Goal: Task Accomplishment & Management: Manage account settings

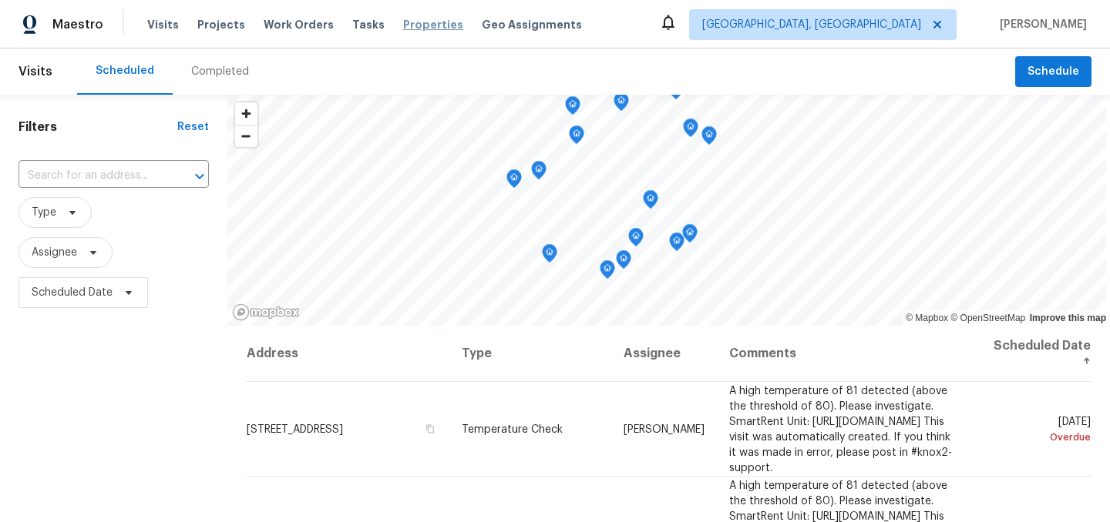
click at [403, 23] on span "Properties" at bounding box center [433, 24] width 60 height 15
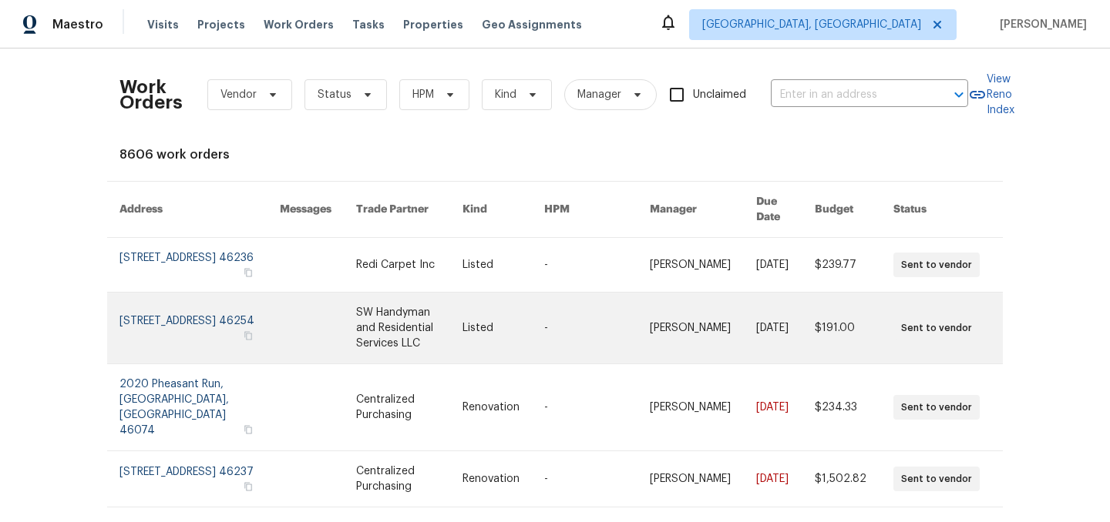
click at [180, 302] on link at bounding box center [199, 328] width 160 height 71
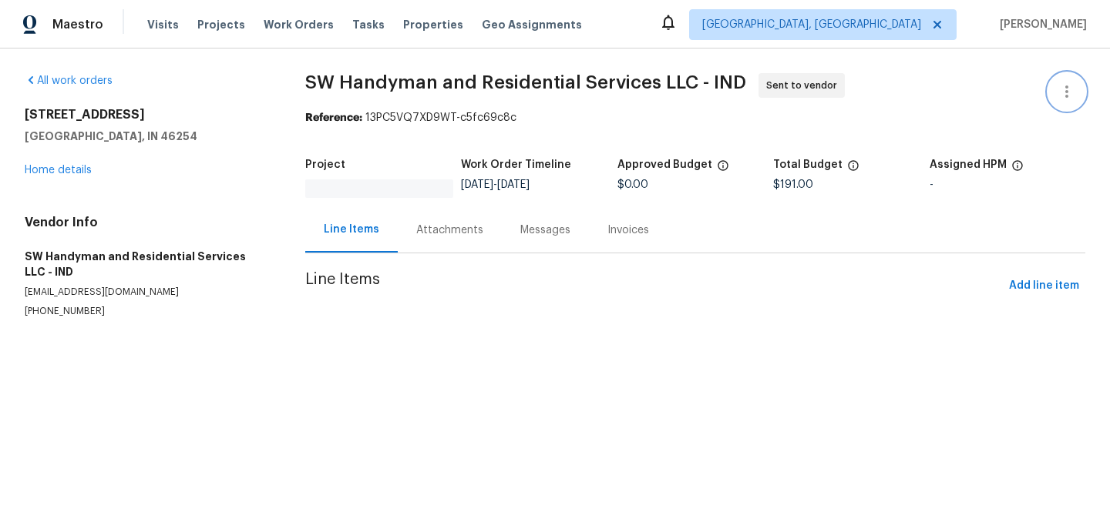
click at [1068, 91] on icon "button" at bounding box center [1066, 91] width 18 height 18
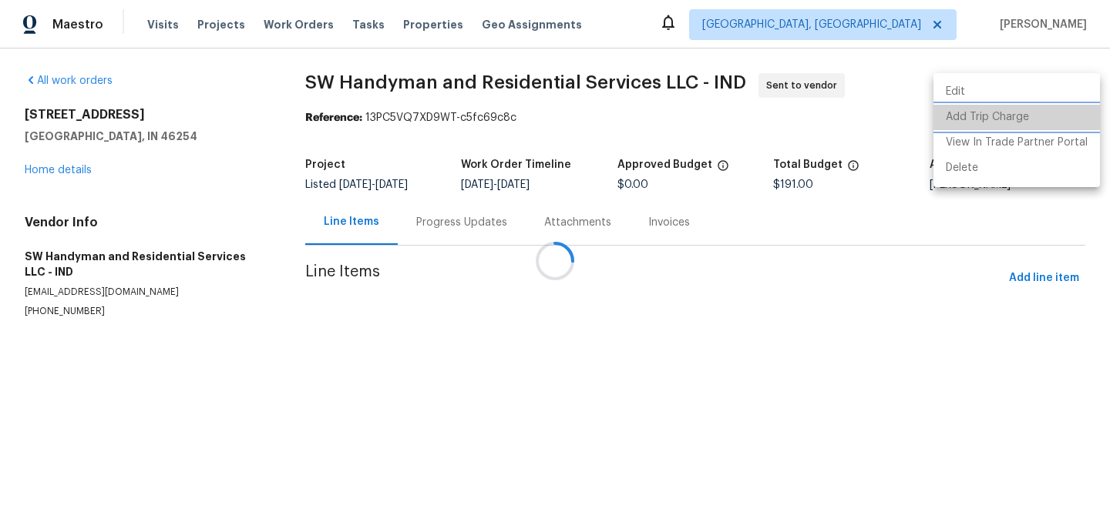
click at [1030, 121] on li "Add Trip Charge" at bounding box center [1016, 117] width 166 height 25
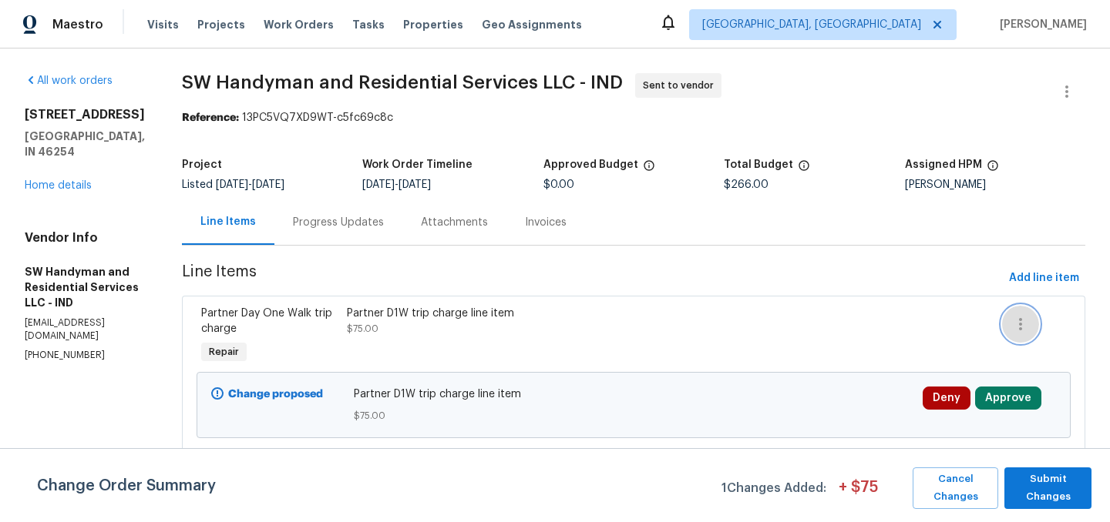
click at [1019, 324] on icon "button" at bounding box center [1020, 324] width 18 height 18
click at [1031, 324] on li "Cancel" at bounding box center [1031, 324] width 59 height 25
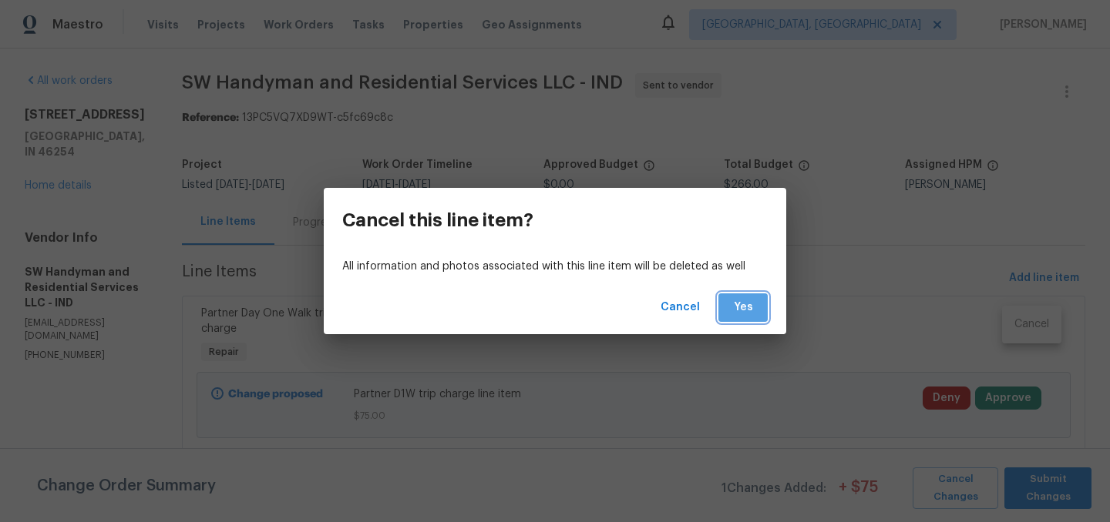
click at [755, 308] on button "Yes" at bounding box center [742, 308] width 49 height 29
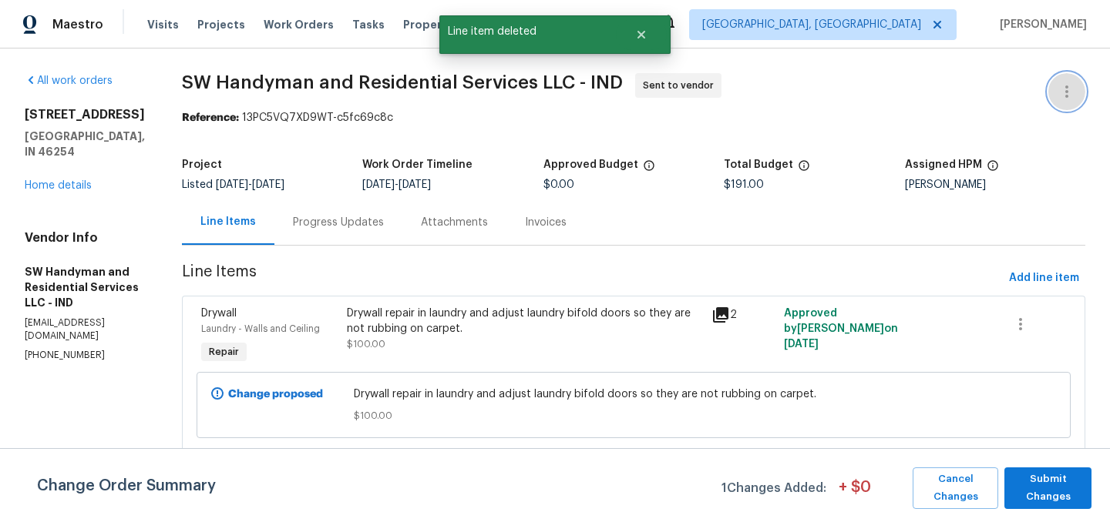
click at [1066, 82] on button "button" at bounding box center [1066, 91] width 37 height 37
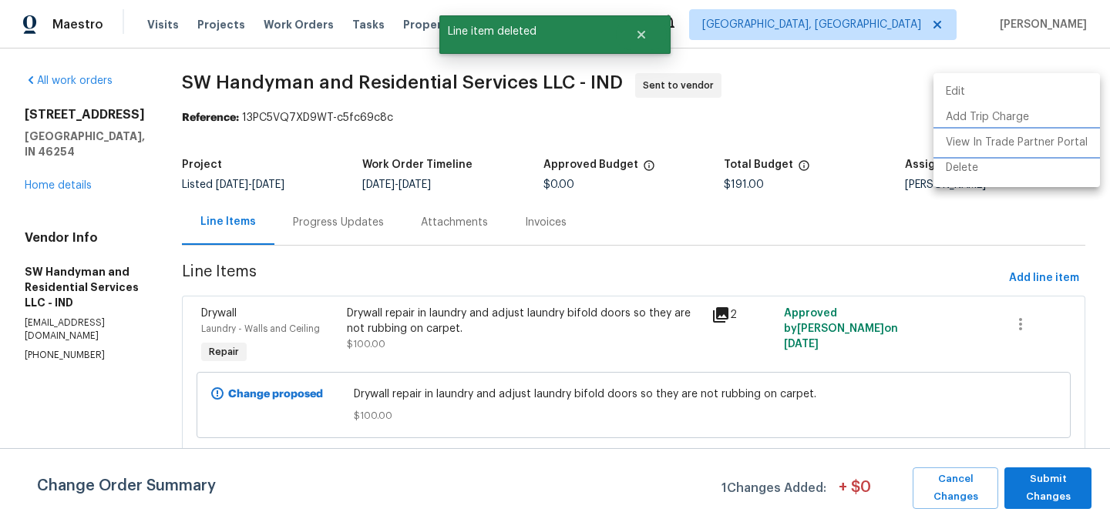
click at [1043, 145] on li "View In Trade Partner Portal" at bounding box center [1016, 142] width 166 height 25
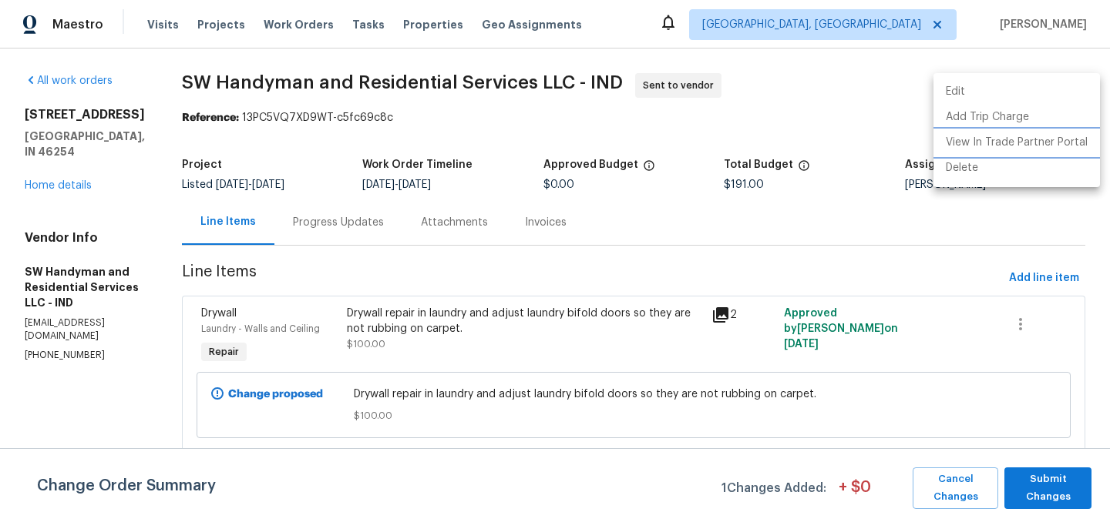
click at [966, 143] on li "View In Trade Partner Portal" at bounding box center [1016, 142] width 166 height 25
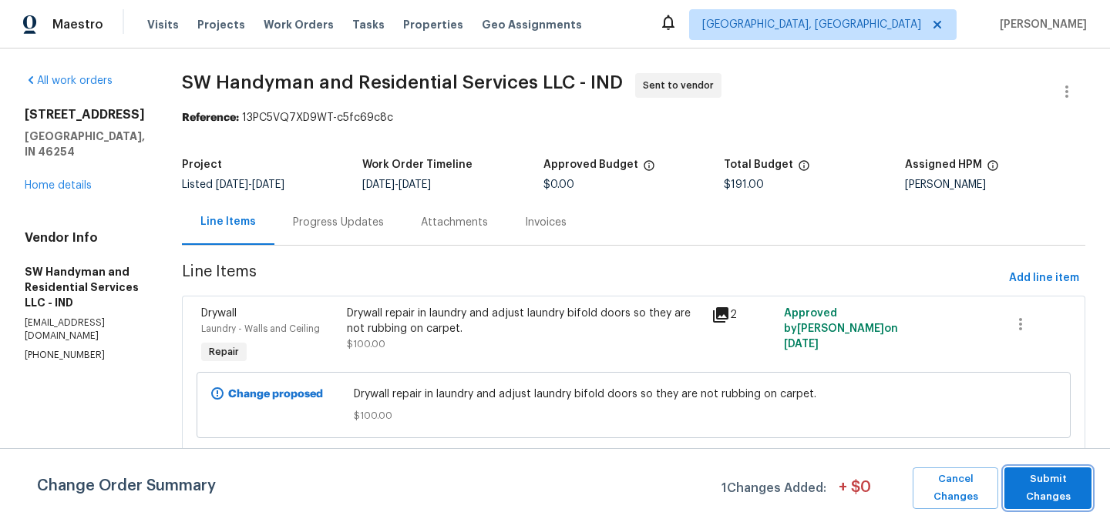
click at [1052, 490] on span "Submit Changes" at bounding box center [1048, 488] width 72 height 35
click at [1044, 482] on span "Submit Changes" at bounding box center [1048, 488] width 72 height 35
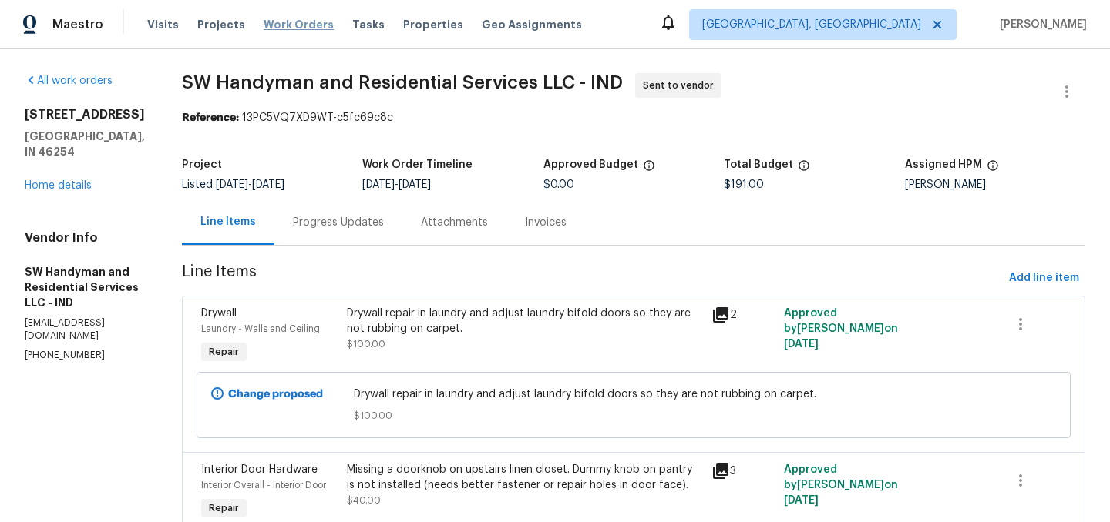
click at [280, 21] on span "Work Orders" at bounding box center [299, 24] width 70 height 15
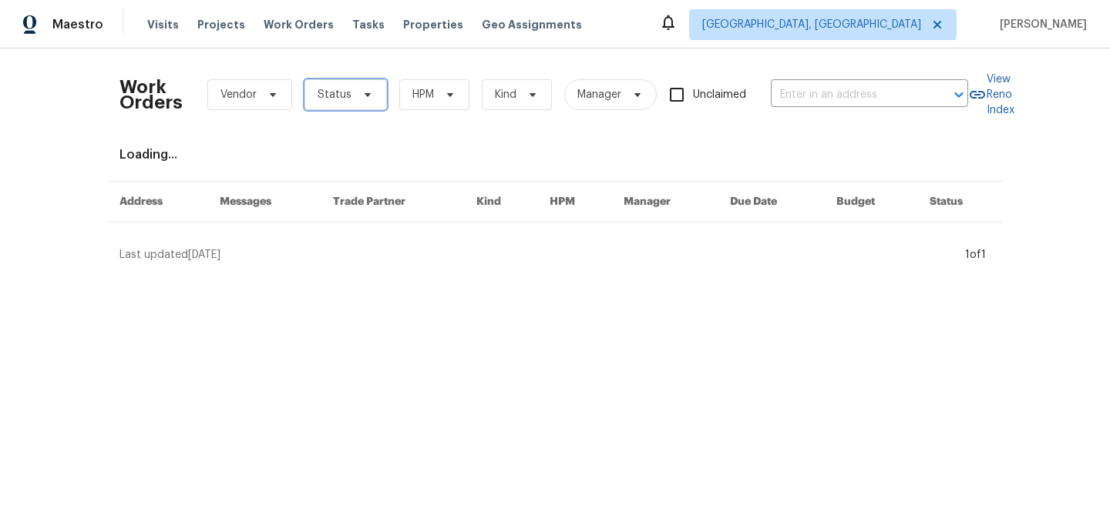
click at [351, 97] on span "Status" at bounding box center [345, 94] width 82 height 31
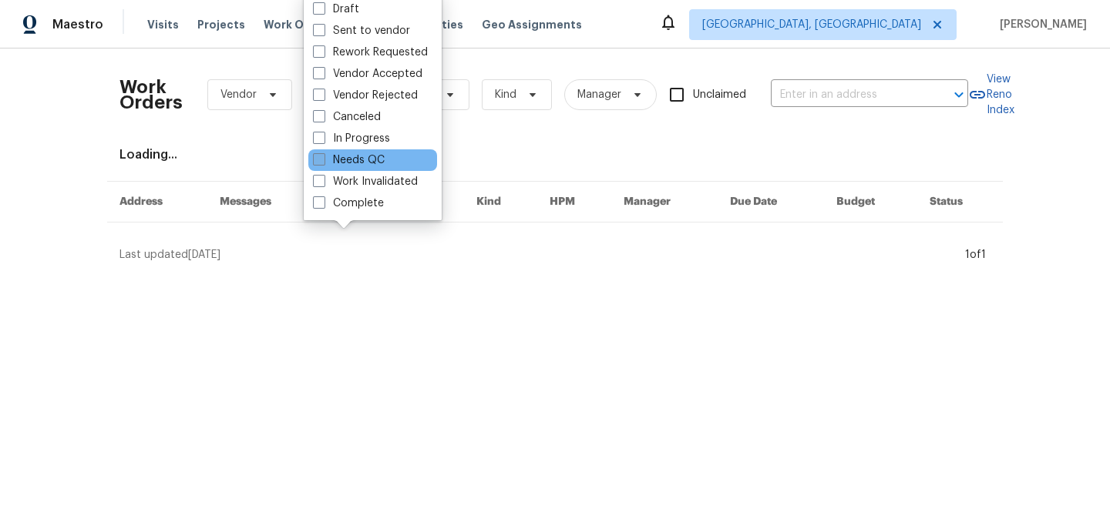
click at [359, 163] on label "Needs QC" at bounding box center [349, 160] width 72 height 15
click at [323, 163] on input "Needs QC" at bounding box center [318, 158] width 10 height 10
checkbox input "true"
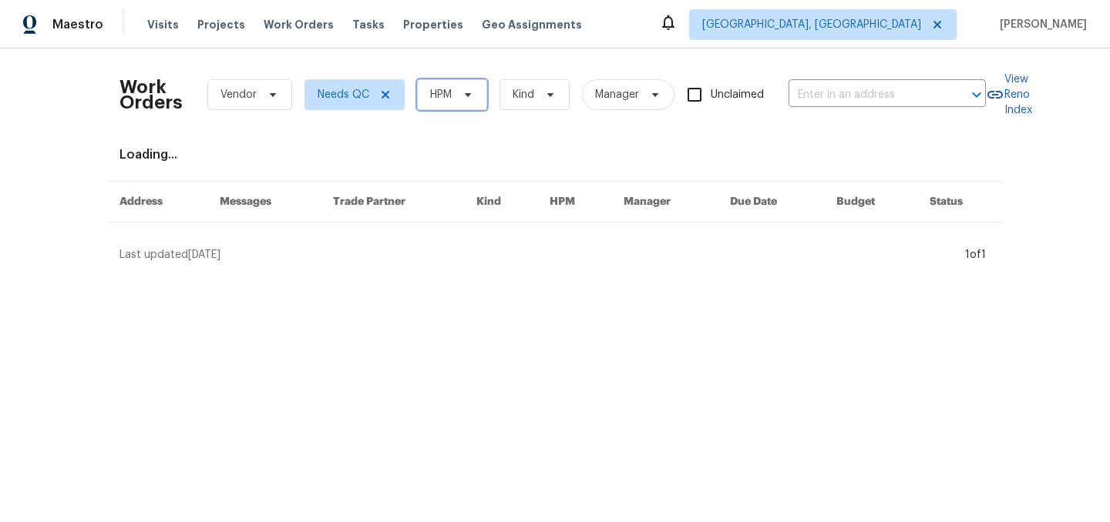
click at [450, 90] on span "HPM" at bounding box center [441, 94] width 22 height 15
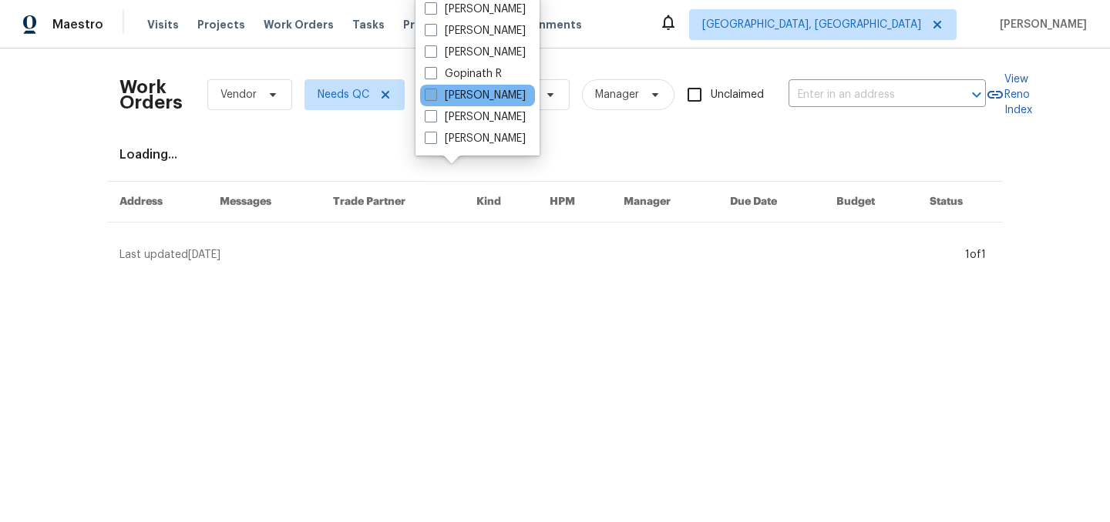
click at [469, 96] on label "[PERSON_NAME]" at bounding box center [475, 95] width 101 height 15
click at [435, 96] on input "[PERSON_NAME]" at bounding box center [430, 93] width 10 height 10
checkbox input "true"
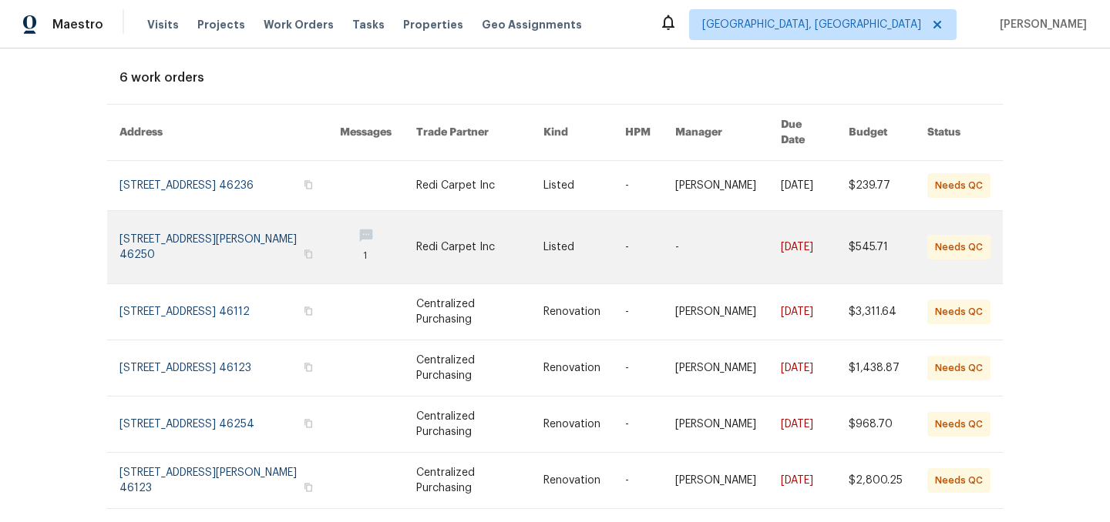
scroll to position [106, 0]
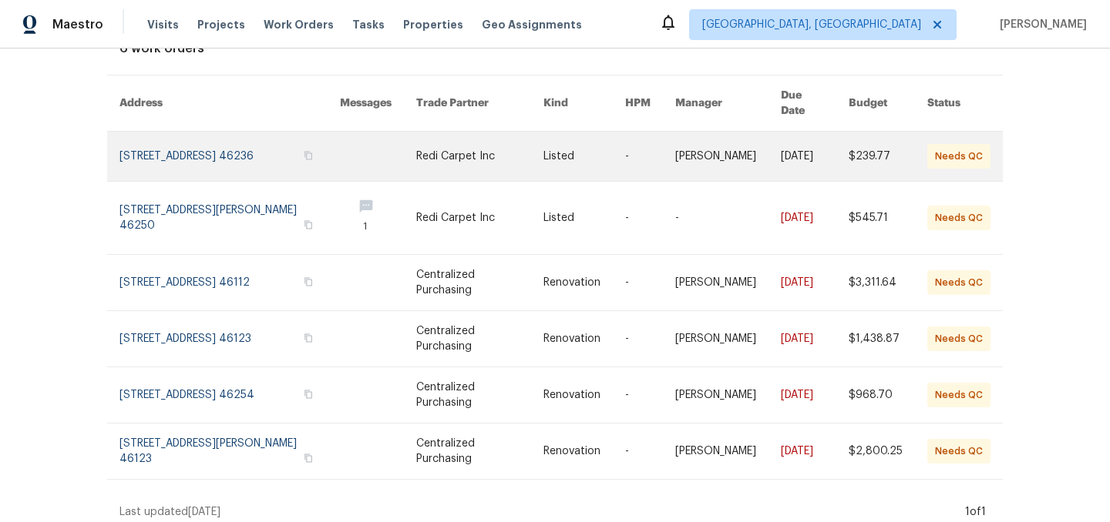
click at [465, 149] on link at bounding box center [479, 156] width 127 height 49
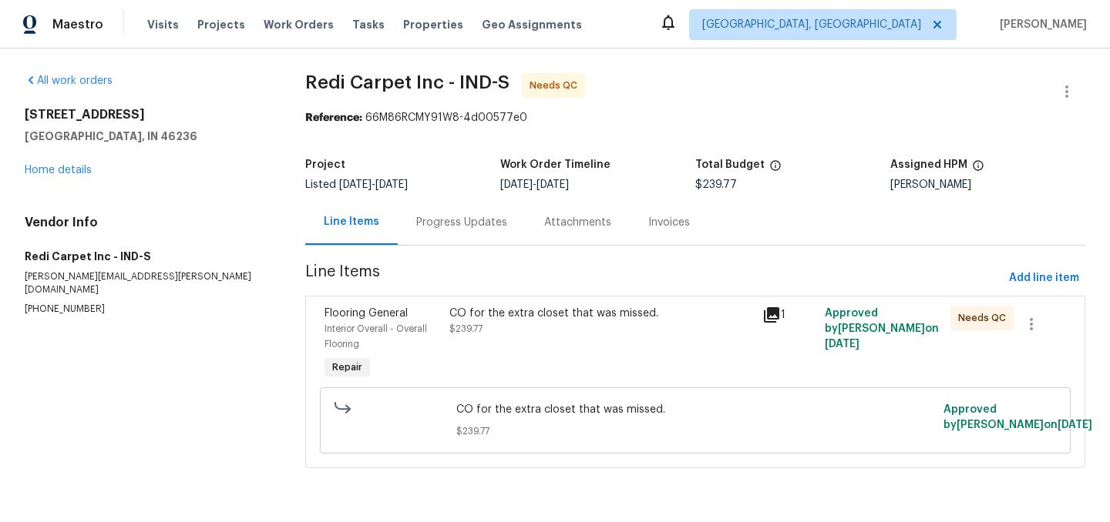
click at [511, 332] on div "CO for the extra closet that was missed. $239.77" at bounding box center [601, 321] width 304 height 31
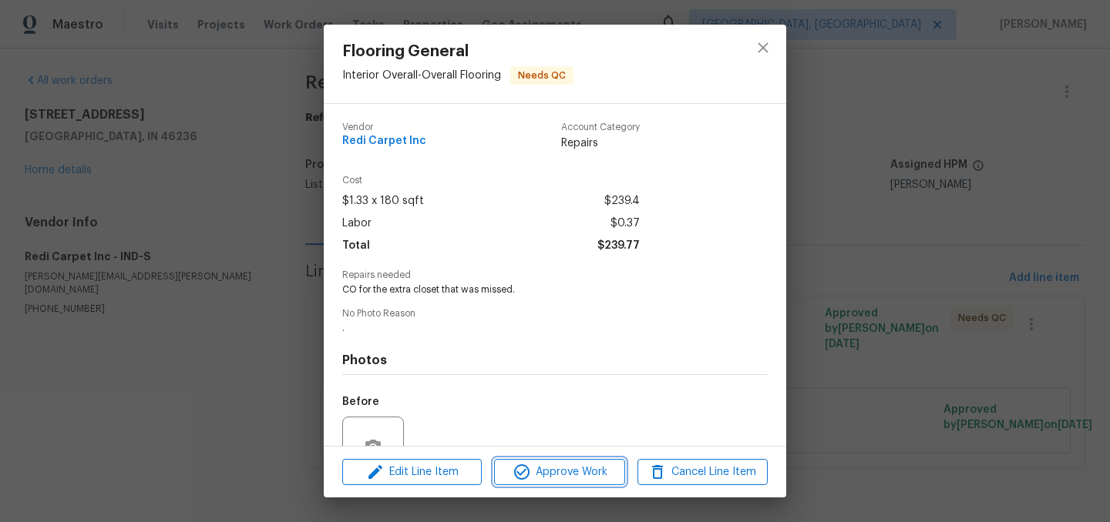
click at [549, 468] on span "Approve Work" at bounding box center [559, 472] width 121 height 19
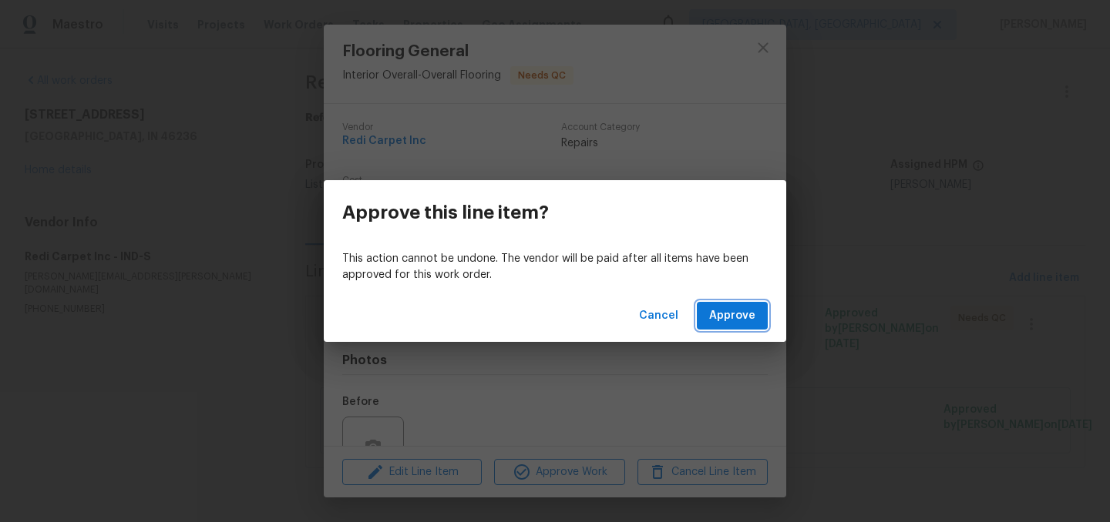
click at [728, 319] on span "Approve" at bounding box center [732, 316] width 46 height 19
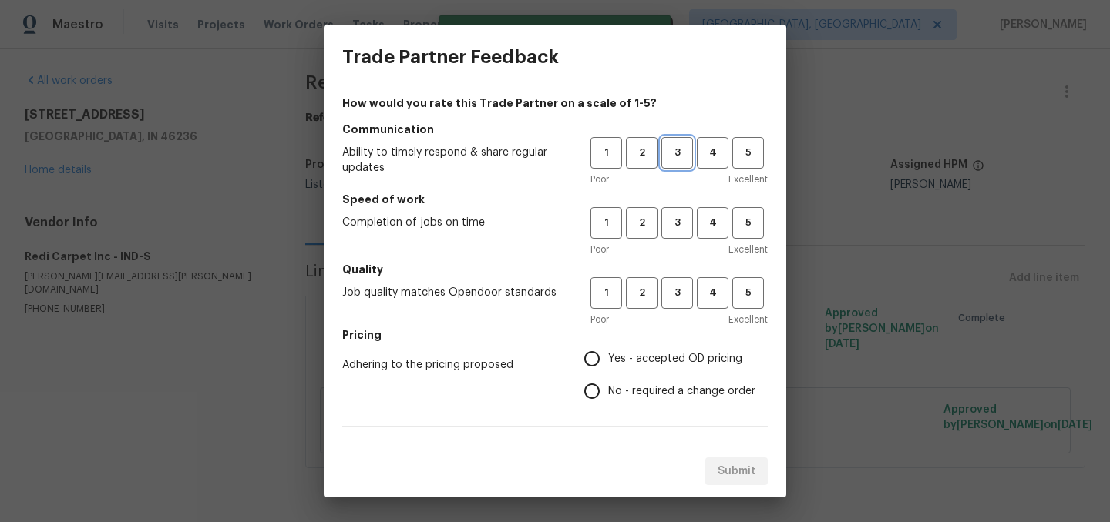
click at [668, 152] on span "3" at bounding box center [677, 153] width 29 height 18
click at [676, 224] on span "3" at bounding box center [677, 223] width 29 height 18
click at [687, 301] on span "3" at bounding box center [677, 293] width 29 height 18
click at [592, 365] on input "Yes - accepted OD pricing" at bounding box center [592, 359] width 32 height 32
radio input "true"
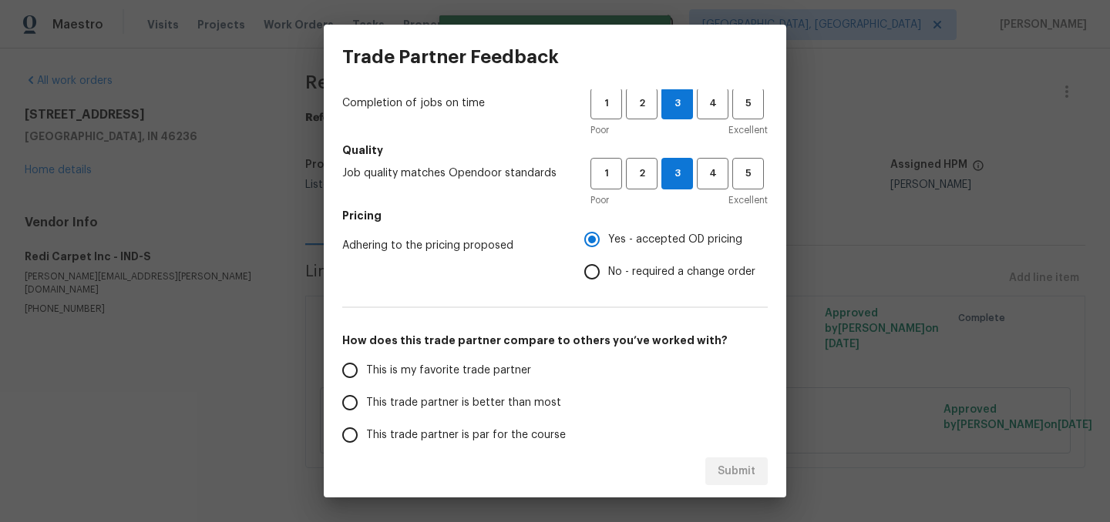
scroll to position [125, 0]
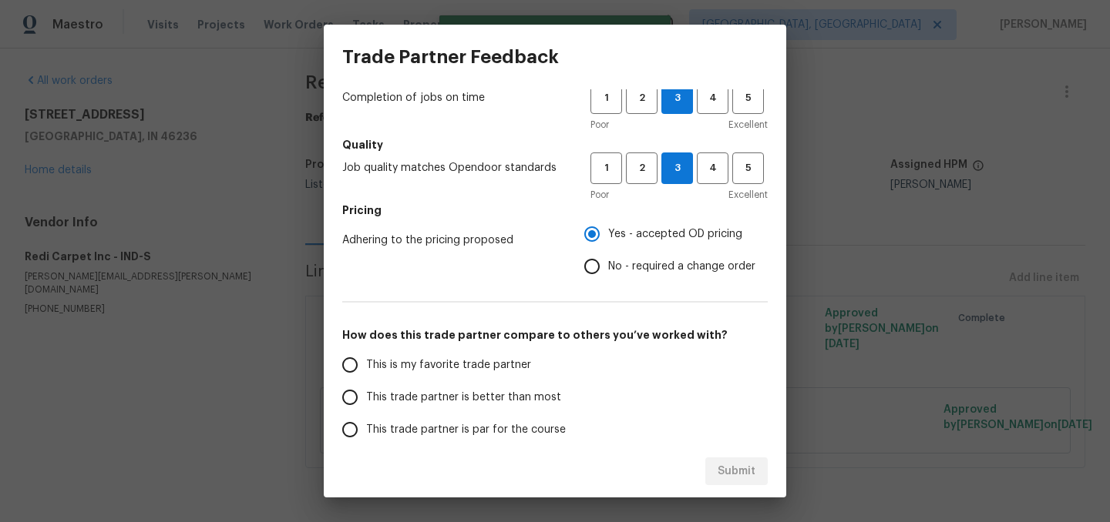
click at [447, 395] on span "This trade partner is better than most" at bounding box center [463, 398] width 195 height 16
click at [366, 395] on input "This trade partner is better than most" at bounding box center [350, 397] width 32 height 32
click at [749, 468] on span "Submit" at bounding box center [736, 471] width 38 height 19
radio input "true"
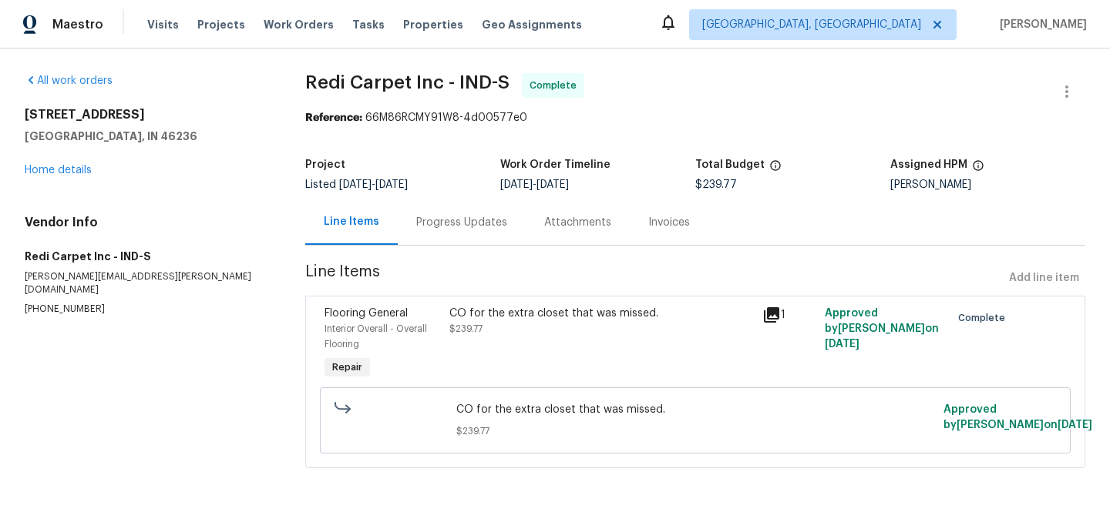
radio input "false"
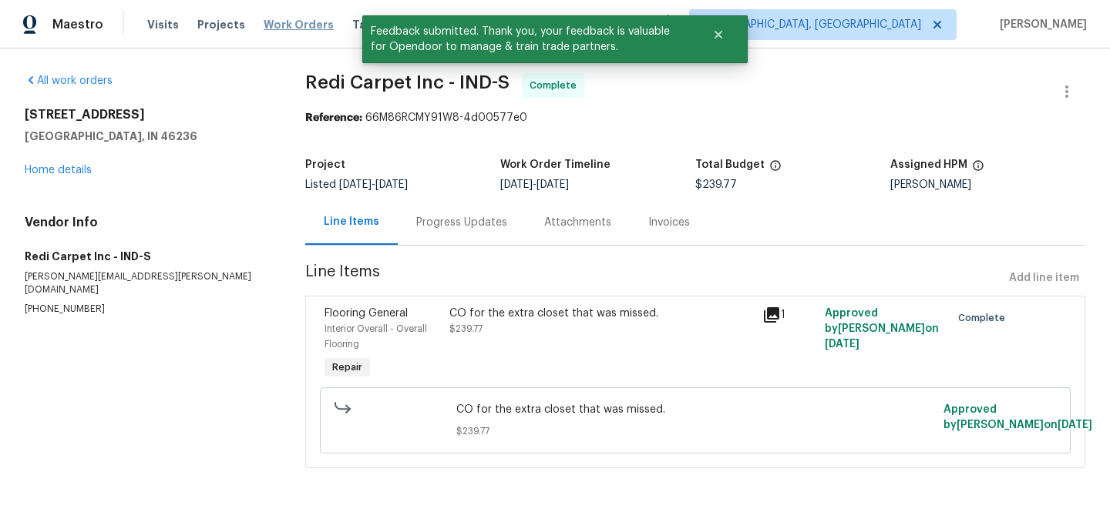
click at [283, 25] on span "Work Orders" at bounding box center [299, 24] width 70 height 15
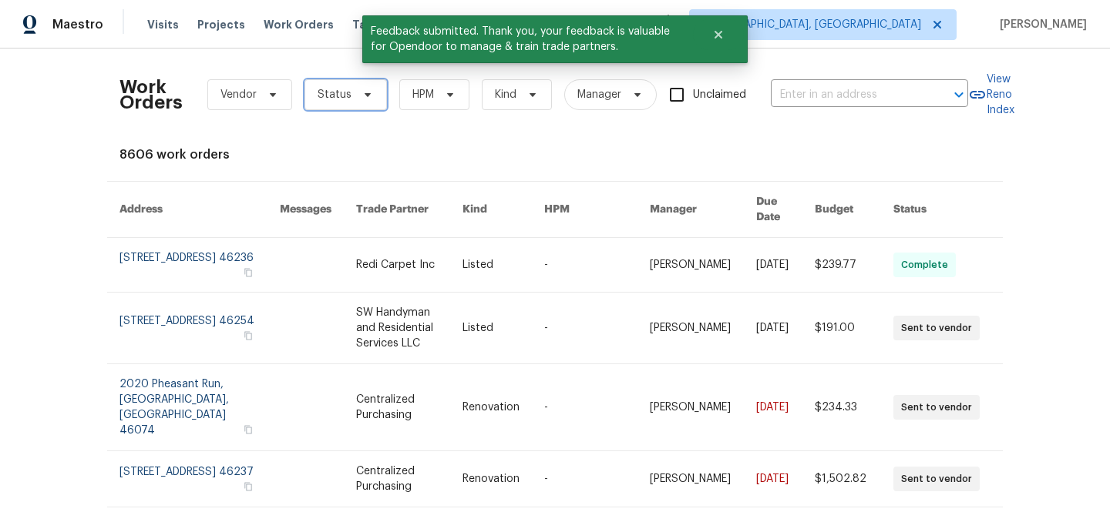
click at [344, 102] on span "Status" at bounding box center [345, 94] width 82 height 31
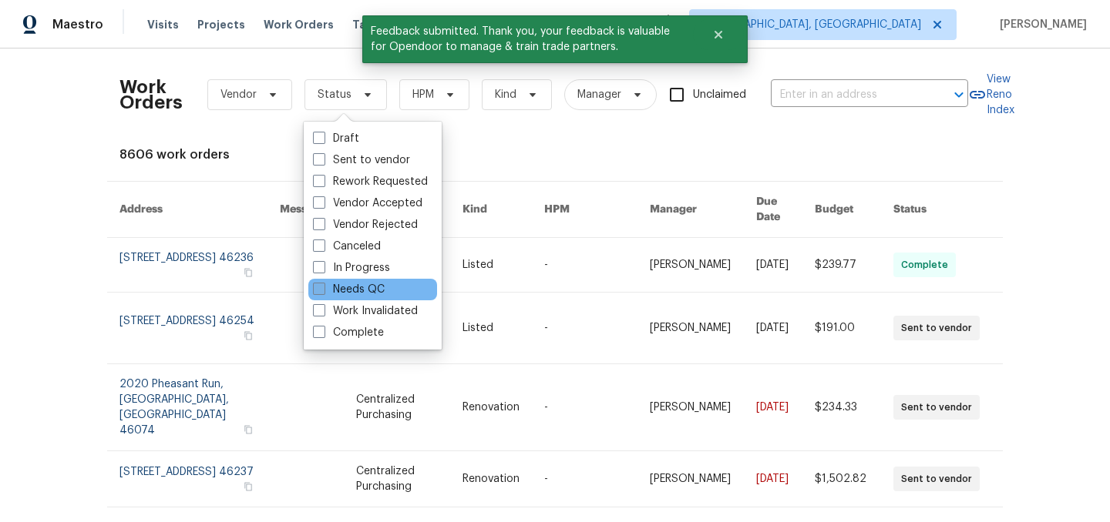
click at [367, 295] on label "Needs QC" at bounding box center [349, 289] width 72 height 15
click at [323, 292] on input "Needs QC" at bounding box center [318, 287] width 10 height 10
checkbox input "true"
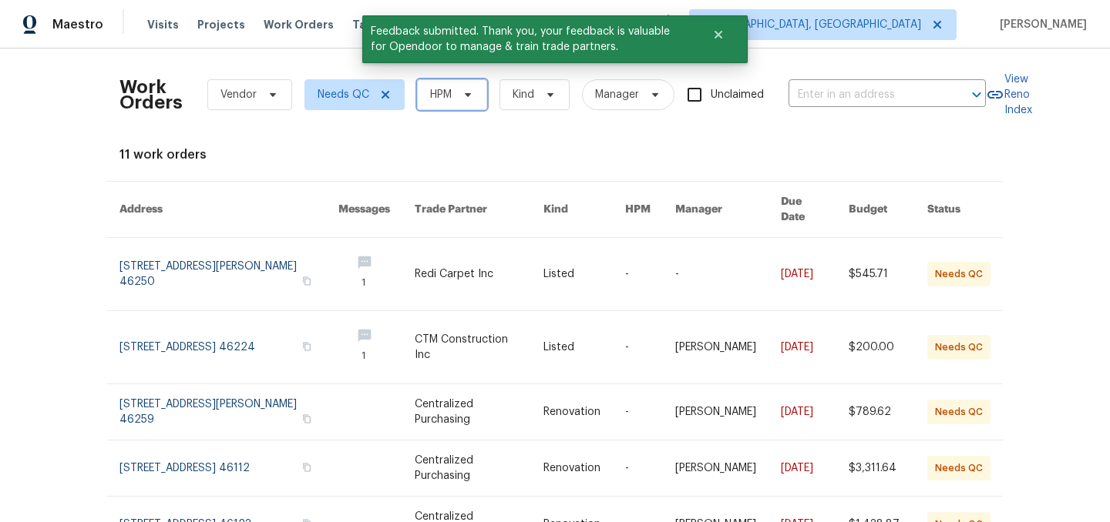
click at [442, 97] on span "HPM" at bounding box center [441, 94] width 22 height 15
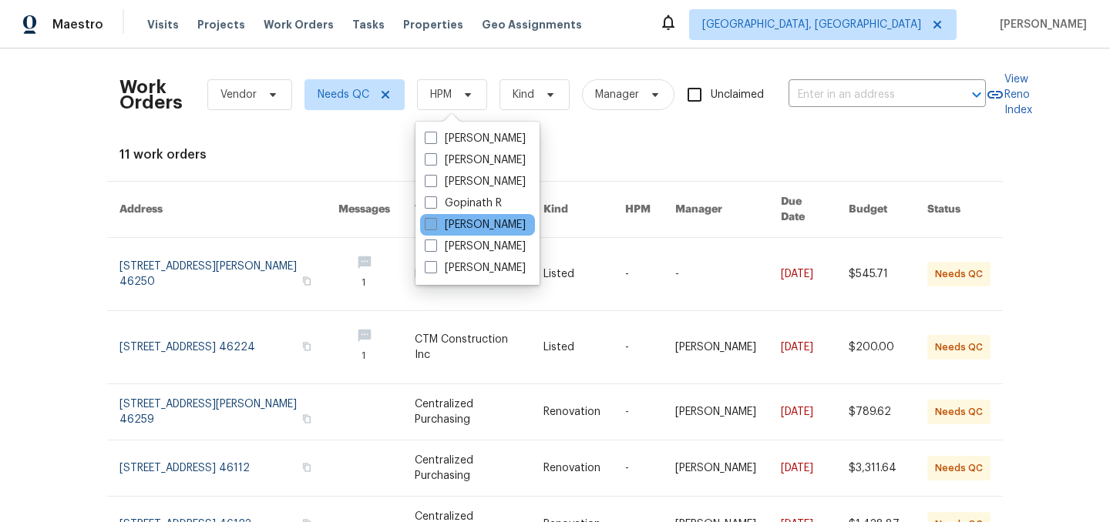
click at [470, 224] on label "[PERSON_NAME]" at bounding box center [475, 224] width 101 height 15
click at [435, 224] on input "[PERSON_NAME]" at bounding box center [430, 222] width 10 height 10
checkbox input "true"
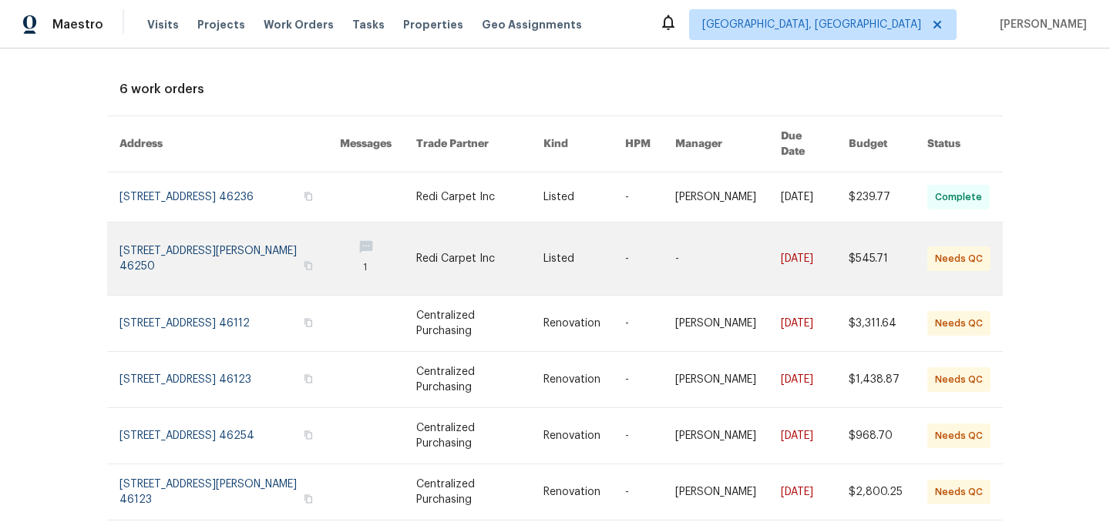
scroll to position [106, 0]
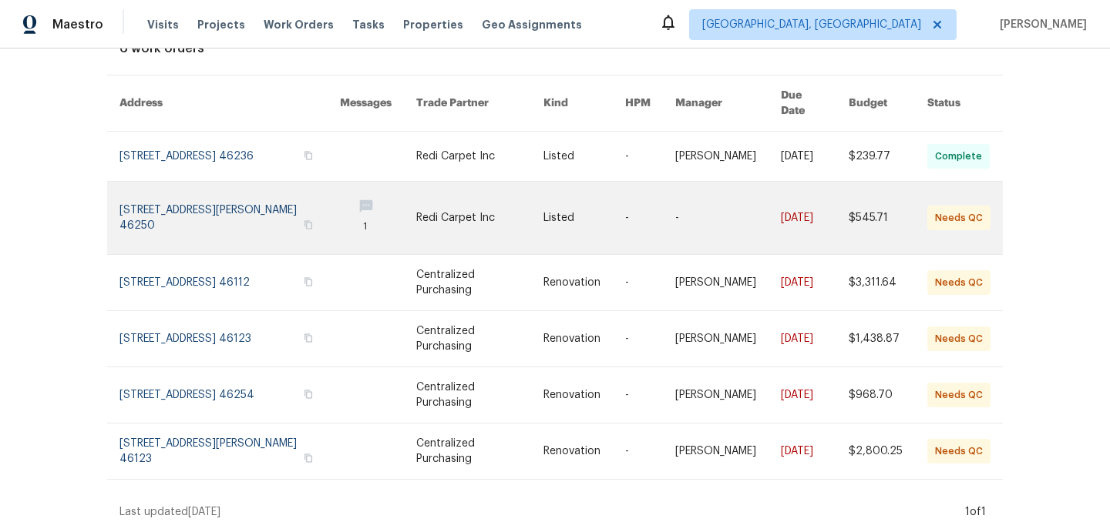
click at [447, 206] on link at bounding box center [479, 218] width 127 height 72
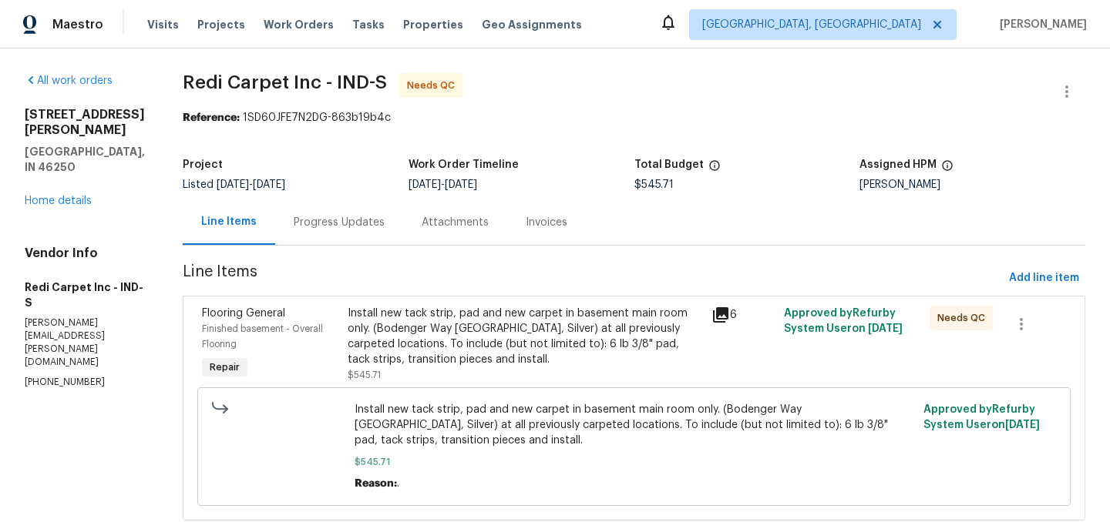
scroll to position [42, 0]
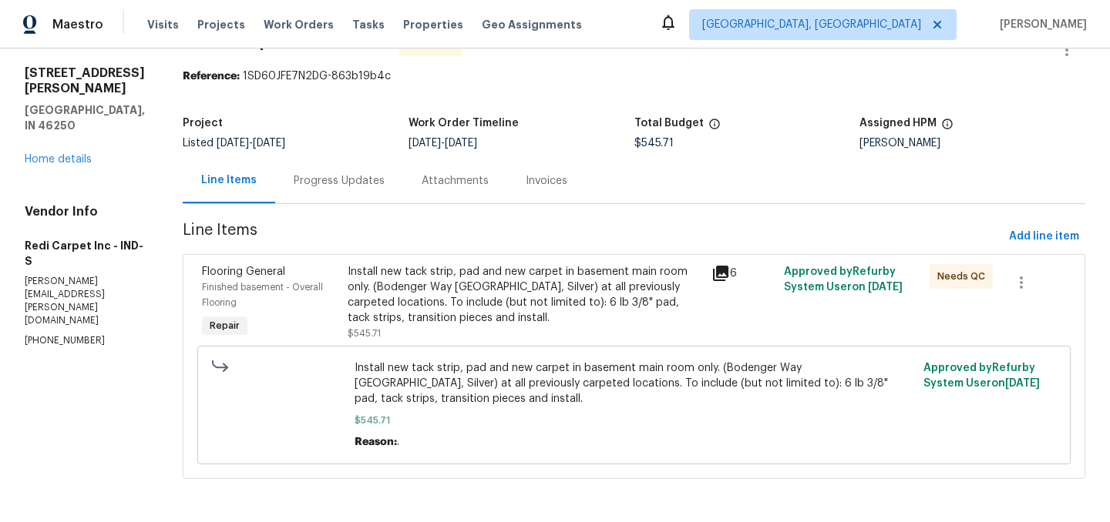
click at [468, 295] on div "Install new tack strip, pad and new carpet in basement main room only. (Bodenge…" at bounding box center [525, 295] width 354 height 62
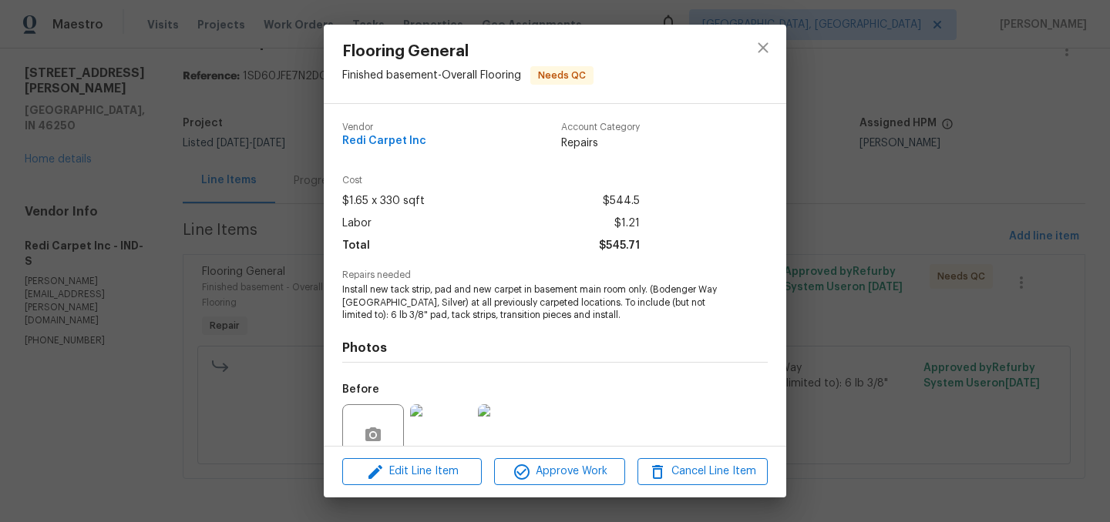
scroll to position [136, 0]
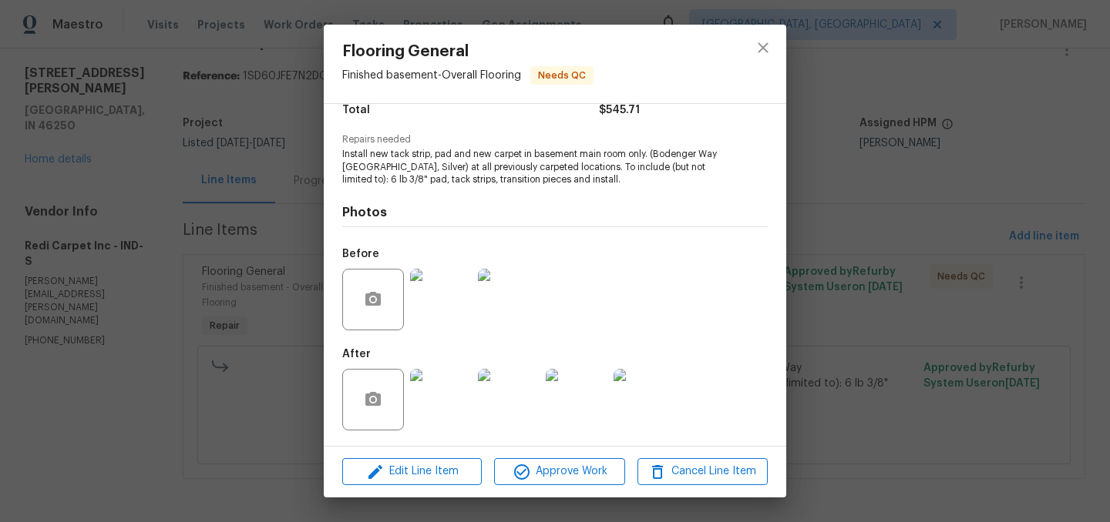
click at [442, 388] on img at bounding box center [441, 400] width 62 height 62
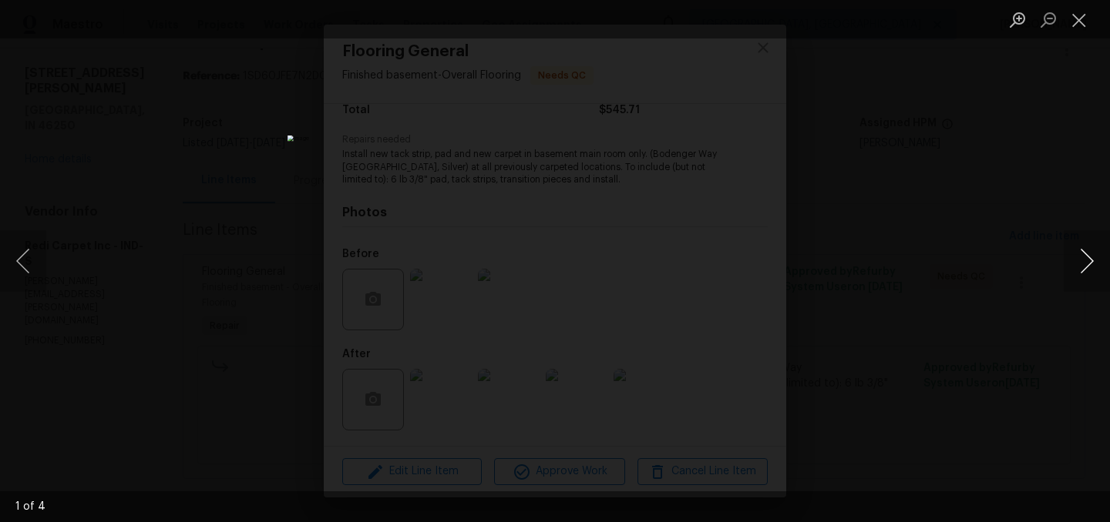
click at [1085, 260] on button "Next image" at bounding box center [1086, 261] width 46 height 62
click at [1083, 18] on button "Close lightbox" at bounding box center [1078, 19] width 31 height 27
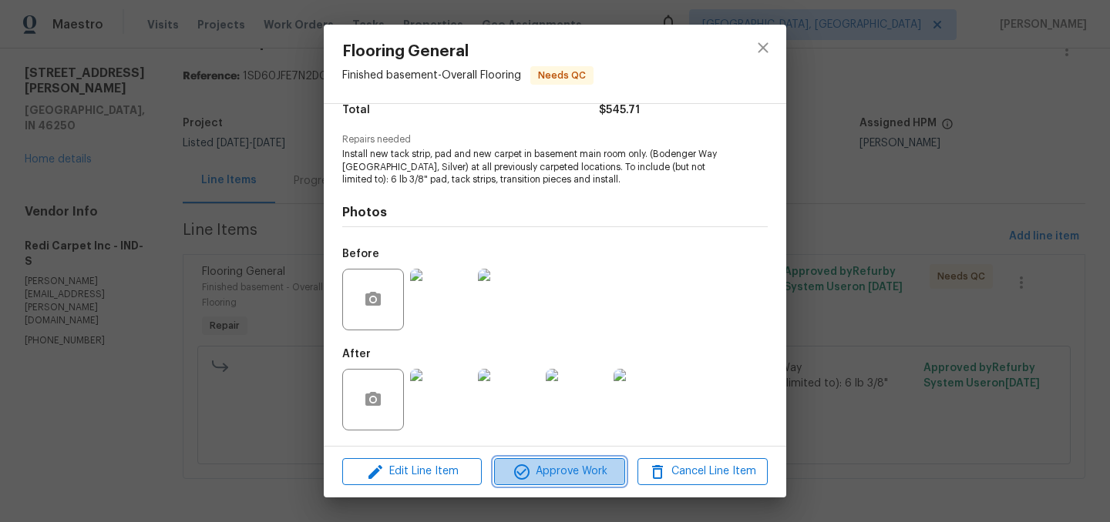
click at [553, 472] on span "Approve Work" at bounding box center [559, 471] width 121 height 19
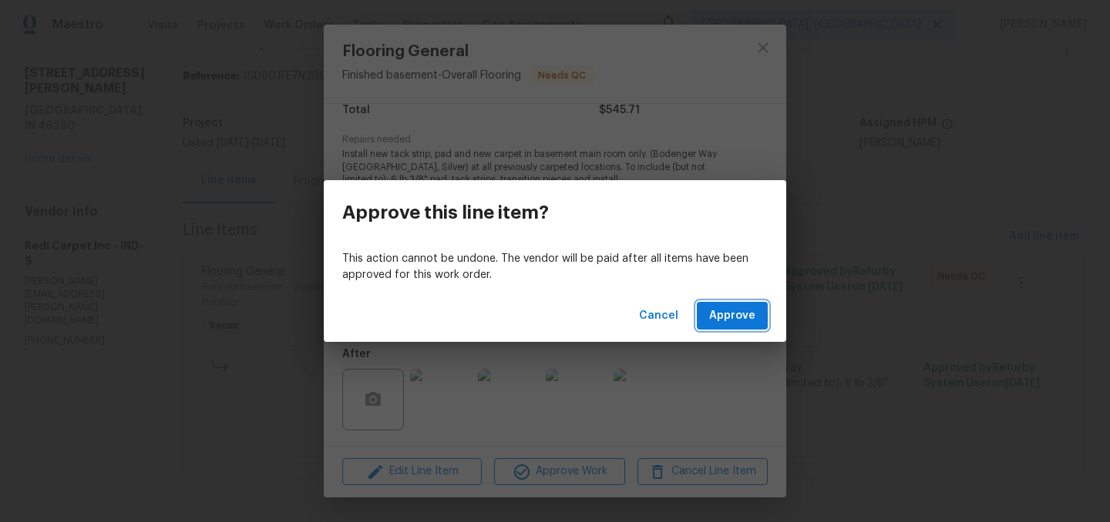
click at [737, 312] on span "Approve" at bounding box center [732, 316] width 46 height 19
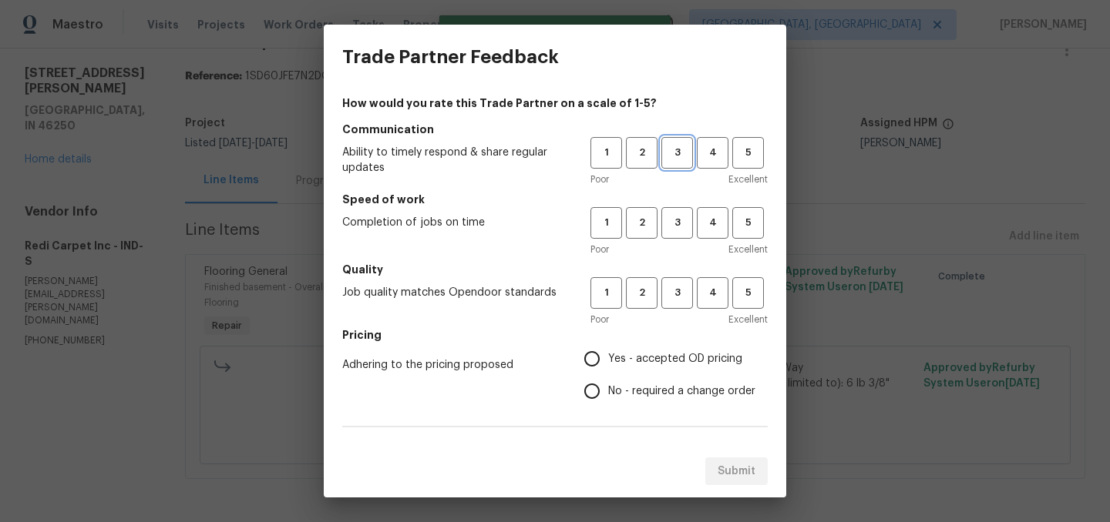
click at [682, 158] on span "3" at bounding box center [677, 153] width 29 height 18
click at [682, 220] on span "3" at bounding box center [677, 223] width 29 height 18
click at [683, 294] on span "3" at bounding box center [677, 293] width 29 height 18
click at [593, 359] on input "Yes - accepted OD pricing" at bounding box center [592, 359] width 32 height 32
radio input "true"
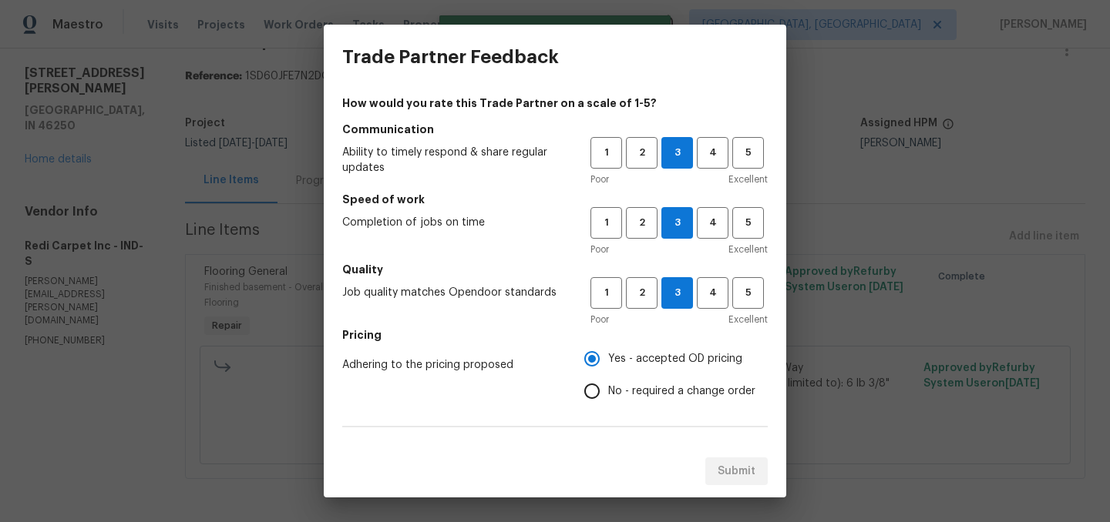
scroll to position [119, 0]
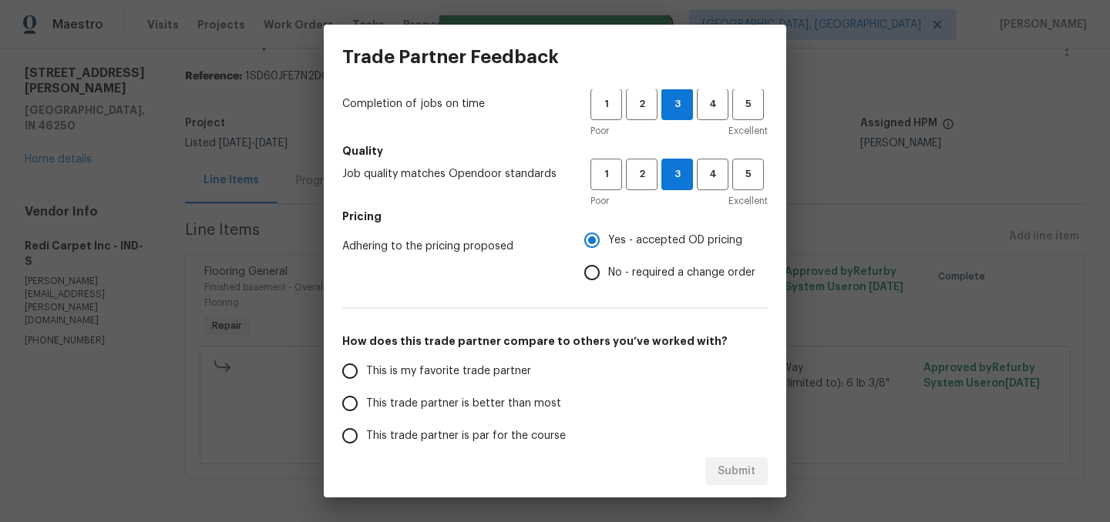
click at [487, 401] on span "This trade partner is better than most" at bounding box center [463, 404] width 195 height 16
click at [366, 401] on input "This trade partner is better than most" at bounding box center [350, 404] width 32 height 32
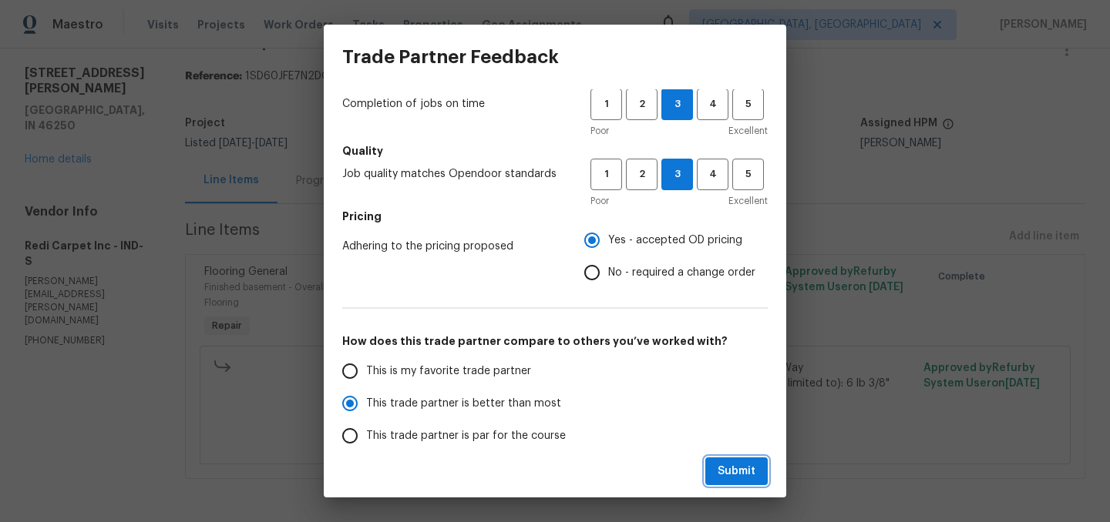
click at [731, 466] on span "Submit" at bounding box center [736, 471] width 38 height 19
radio input "true"
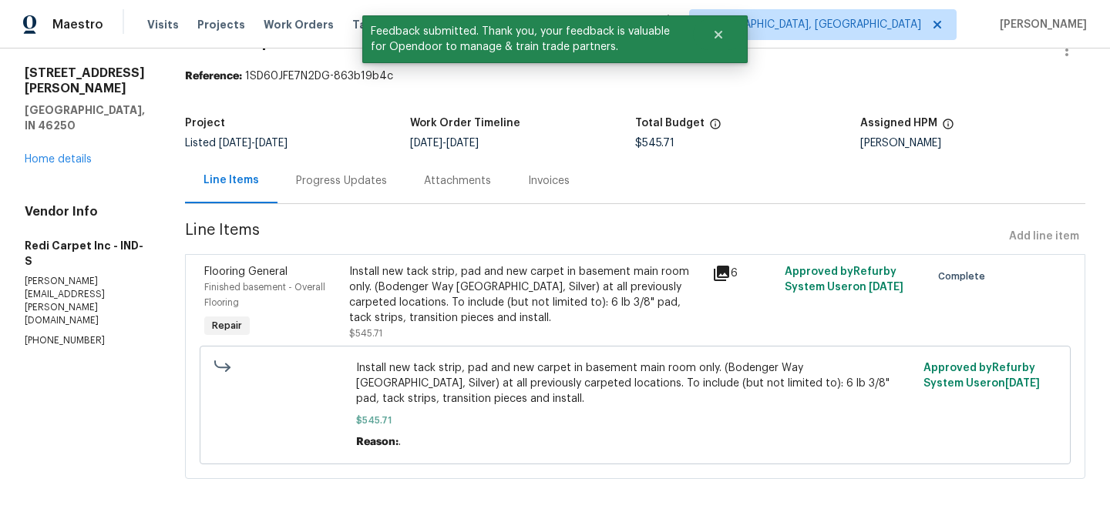
scroll to position [0, 0]
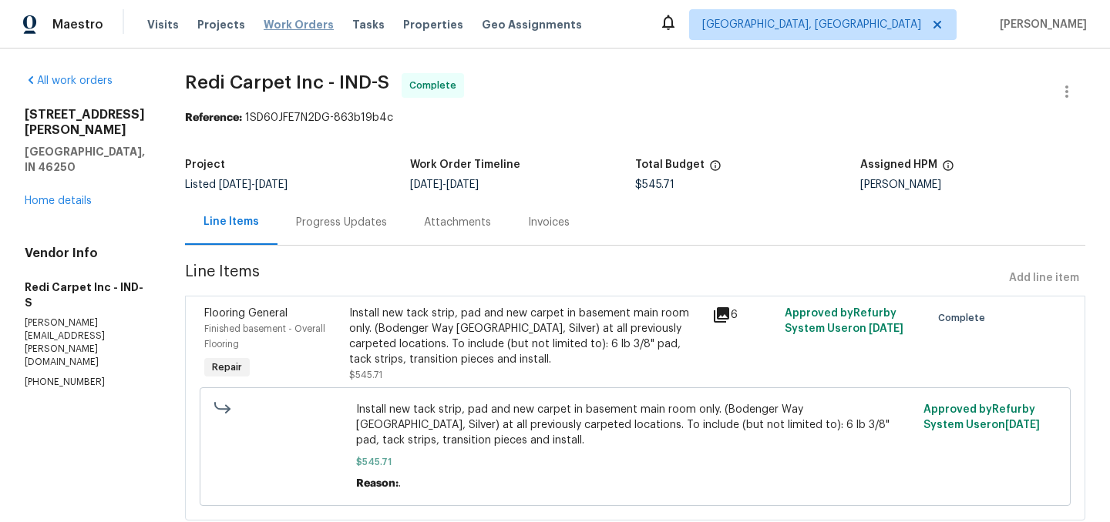
click at [281, 21] on span "Work Orders" at bounding box center [299, 24] width 70 height 15
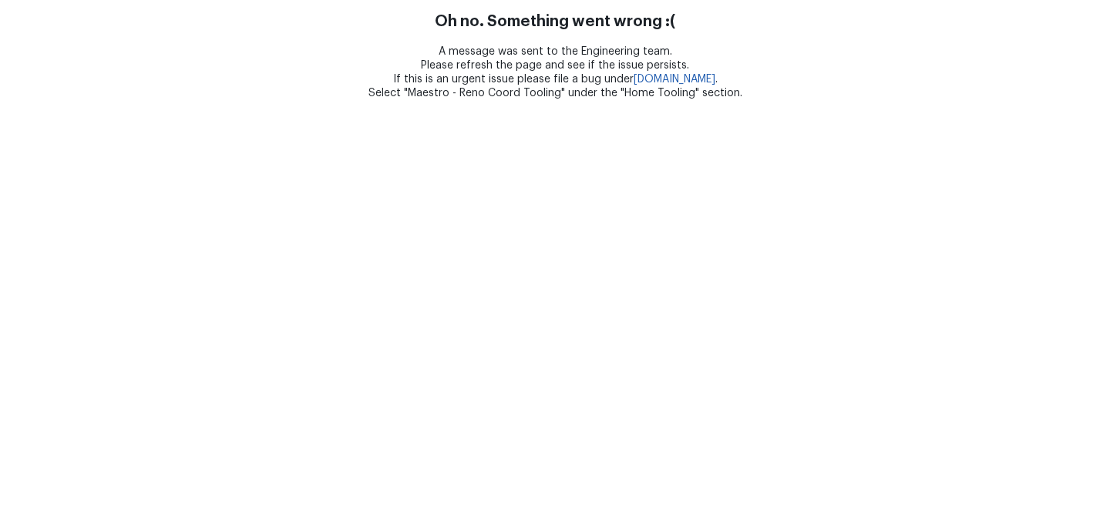
click at [302, 64] on div "A message was sent to the Engineering team. Please refresh the page and see if …" at bounding box center [555, 72] width 1110 height 55
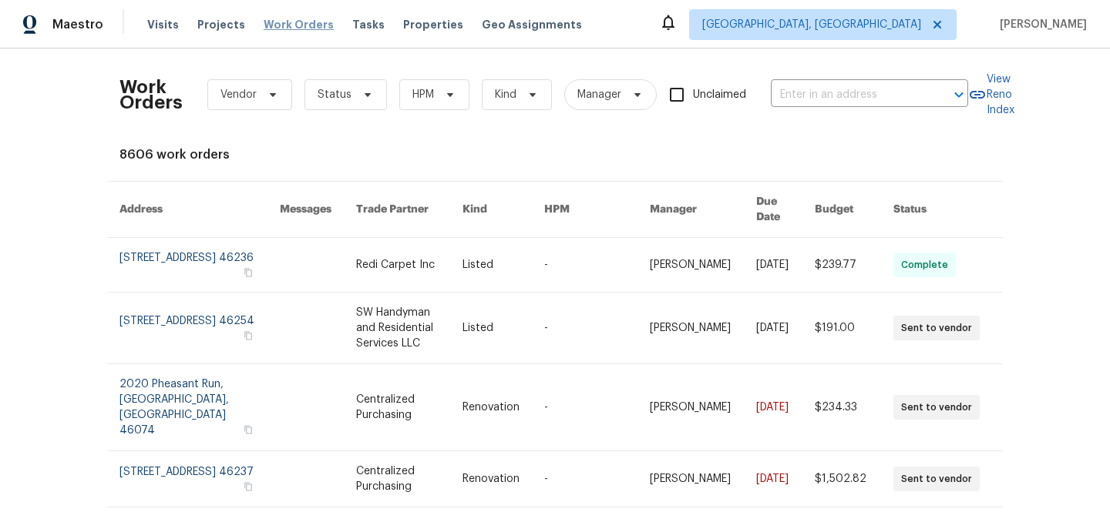
click at [289, 27] on span "Work Orders" at bounding box center [299, 24] width 70 height 15
click at [338, 97] on span "Status" at bounding box center [334, 94] width 34 height 15
click at [342, 92] on span "Status" at bounding box center [334, 94] width 34 height 15
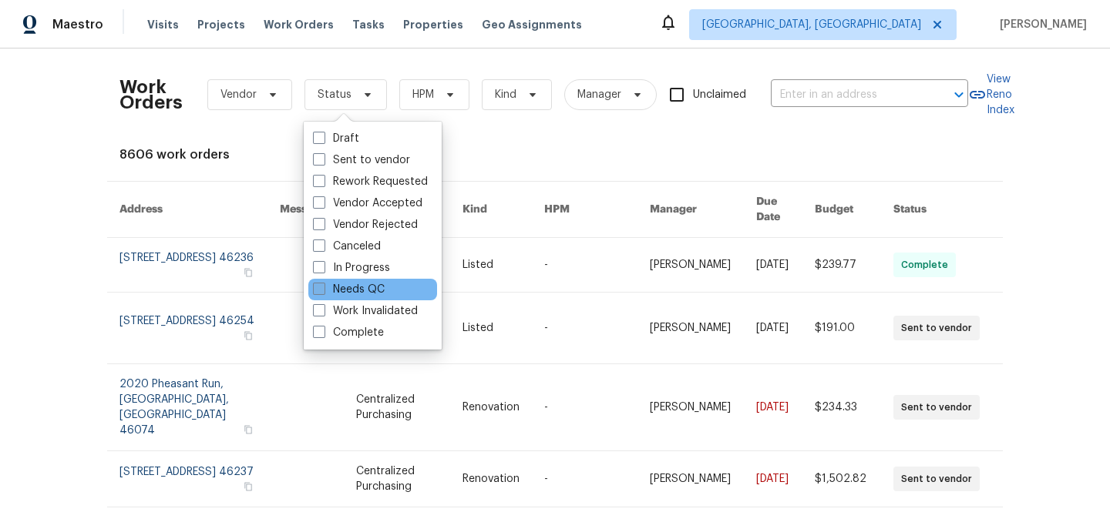
click at [368, 292] on label "Needs QC" at bounding box center [349, 289] width 72 height 15
click at [323, 292] on input "Needs QC" at bounding box center [318, 287] width 10 height 10
checkbox input "true"
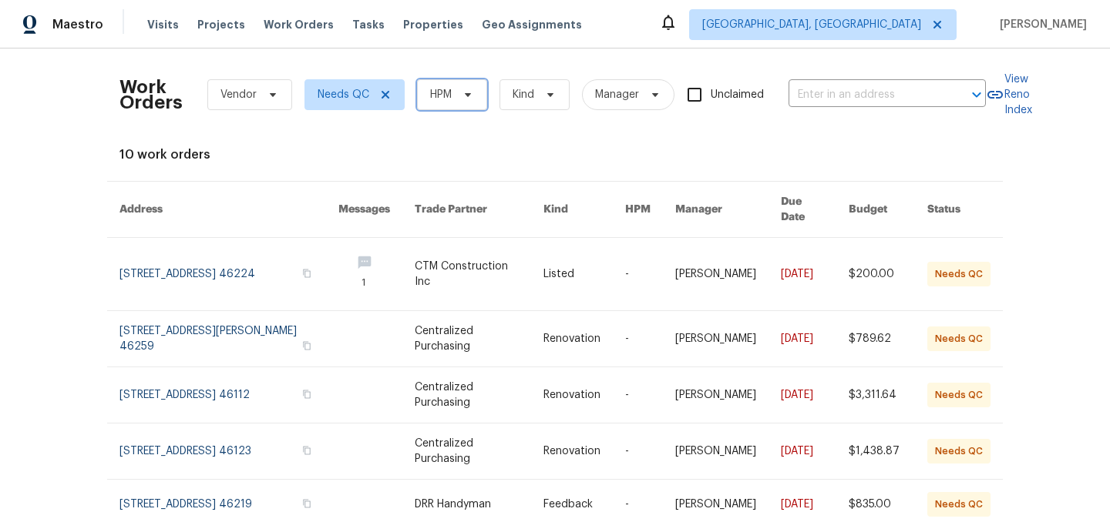
click at [455, 94] on span "HPM" at bounding box center [452, 94] width 70 height 31
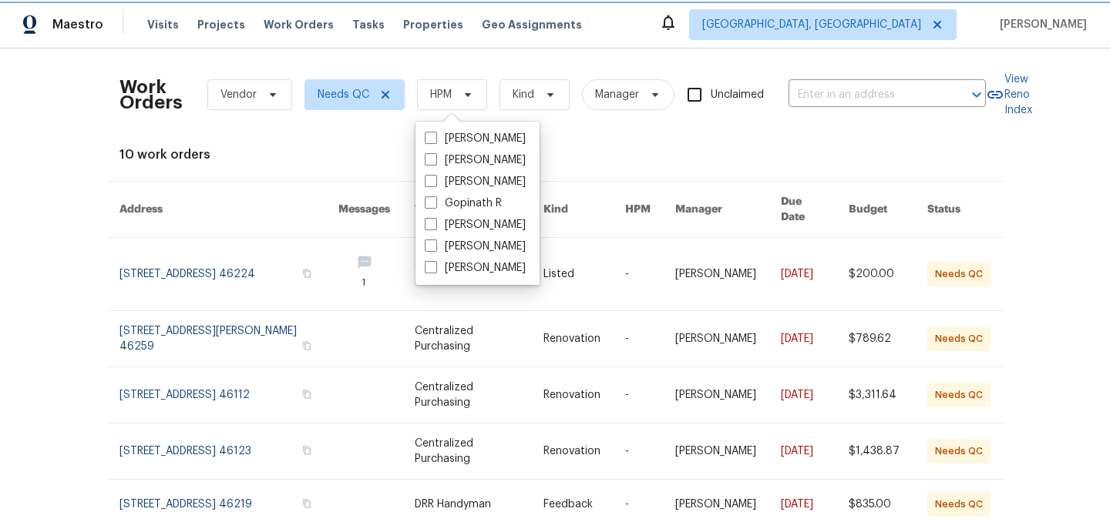
click at [455, 94] on span "HPM" at bounding box center [452, 94] width 70 height 31
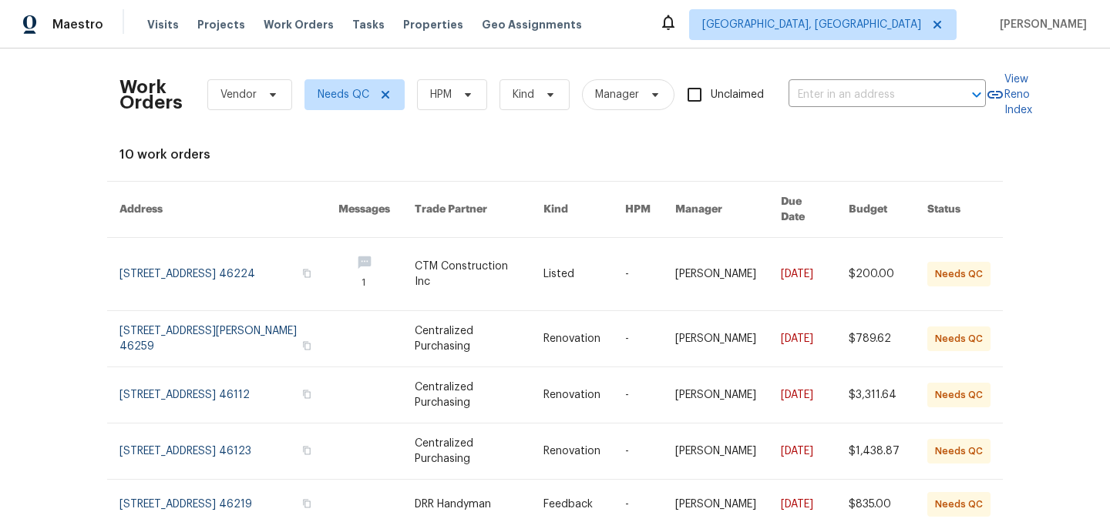
click at [421, 129] on div "Work Orders Vendor Needs QC HPM Kind Manager Unclaimed ​ View Reno Index 10 wor…" at bounding box center [554, 465] width 871 height 808
click at [398, 166] on div "Work Orders Vendor Needs QC HPM Kind Manager Unclaimed ​ View Reno Index 10 wor…" at bounding box center [554, 465] width 871 height 808
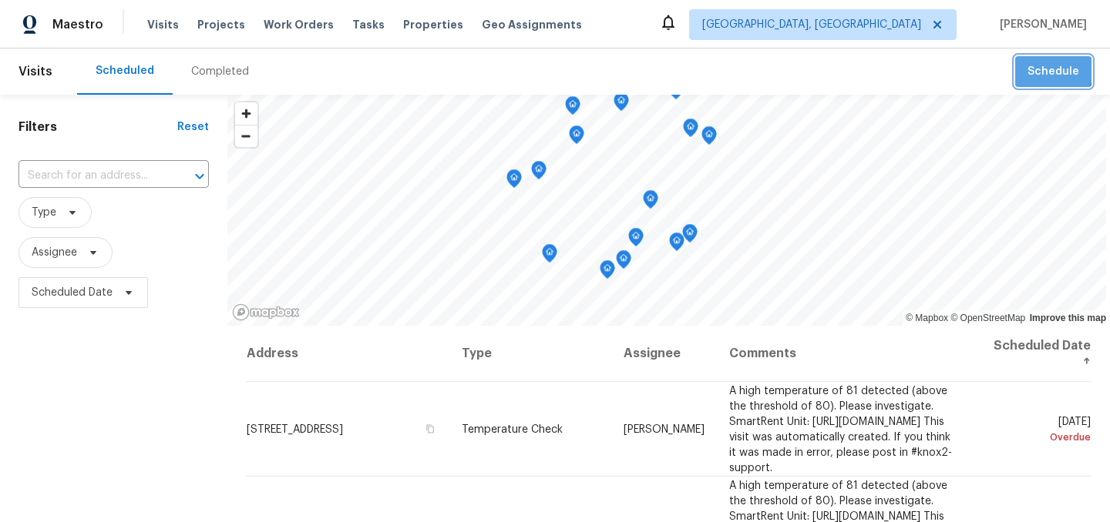
click at [1036, 68] on span "Schedule" at bounding box center [1053, 71] width 52 height 19
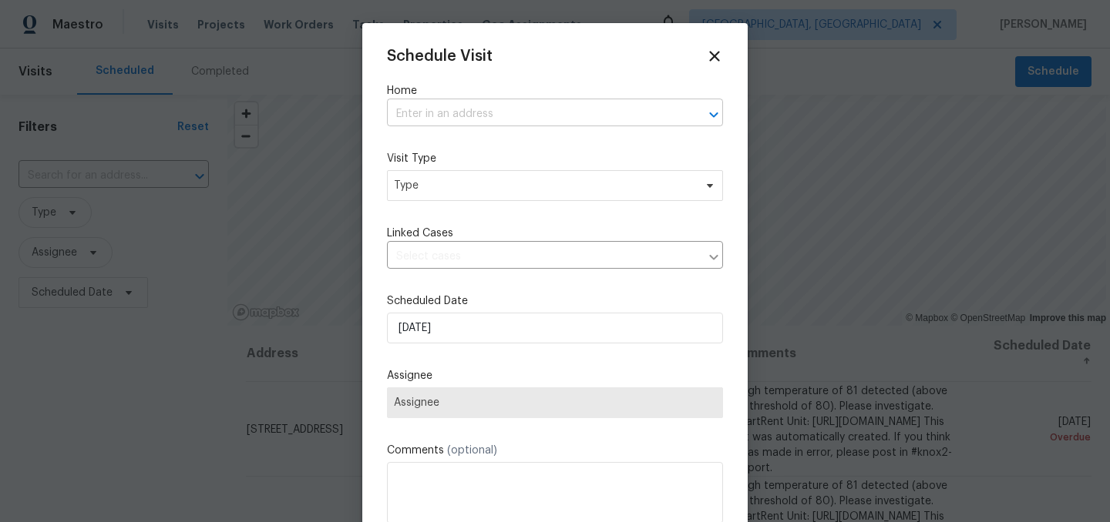
click at [492, 112] on input "text" at bounding box center [533, 114] width 293 height 24
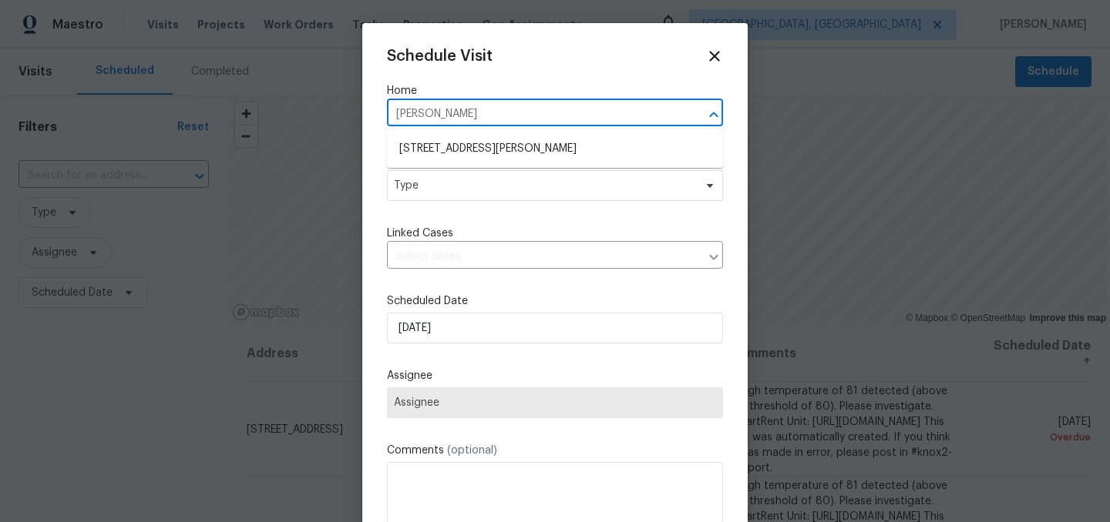
type input "budd"
click at [475, 145] on li "9177 Budd Run Dr, Indianapolis, IN 46250" at bounding box center [555, 148] width 336 height 25
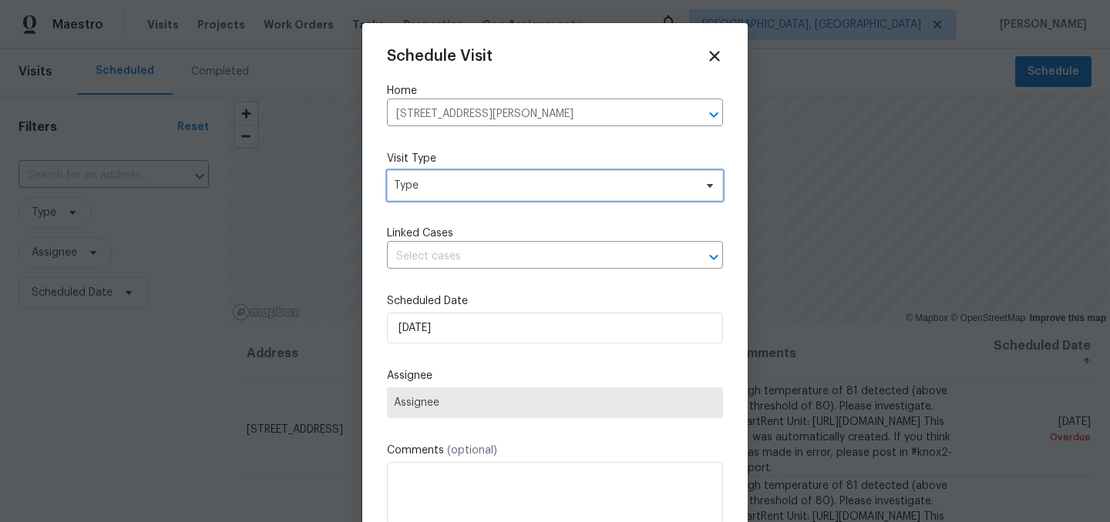
click at [450, 190] on span "Type" at bounding box center [544, 185] width 300 height 15
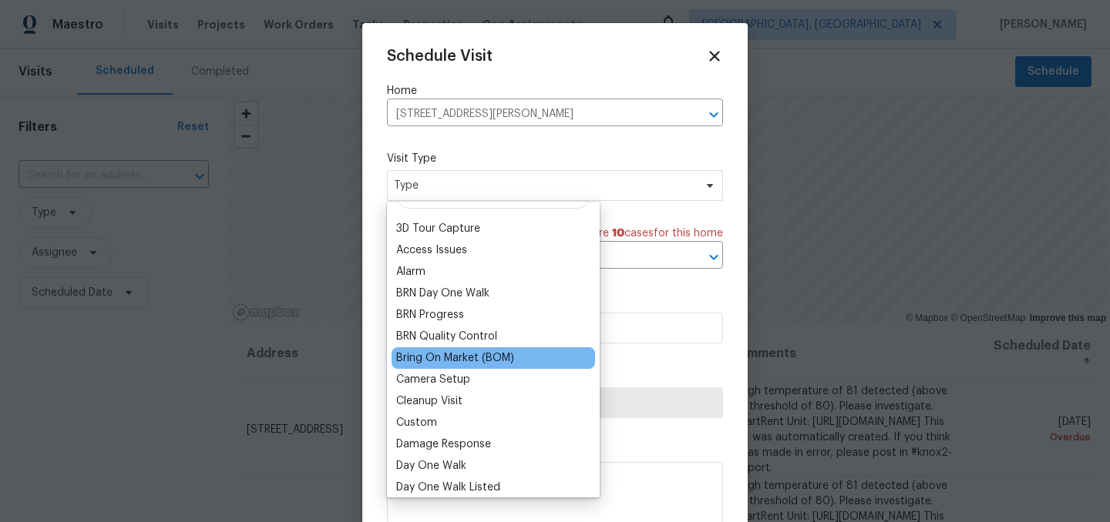
scroll to position [32, 0]
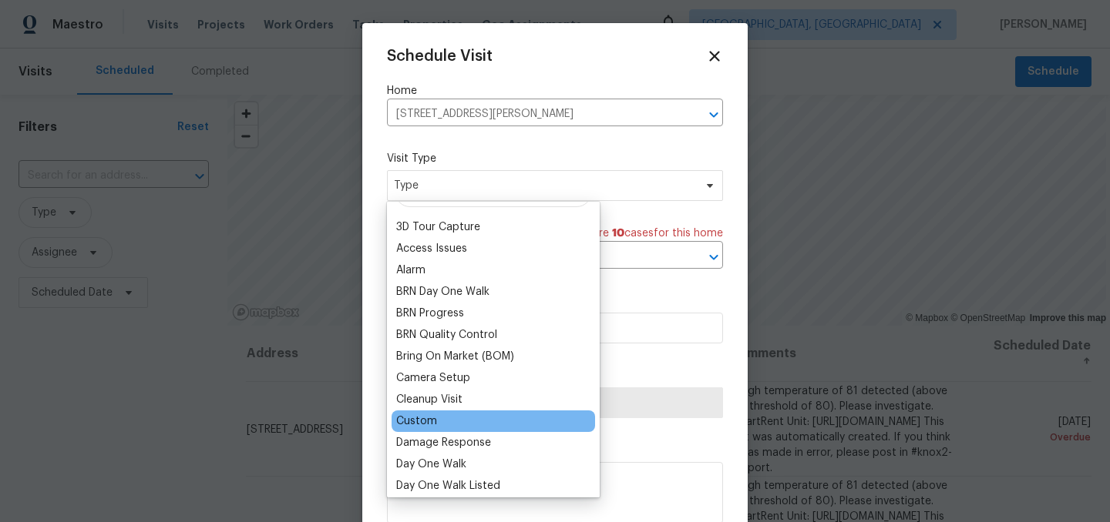
click at [432, 422] on div "Custom" at bounding box center [416, 421] width 41 height 15
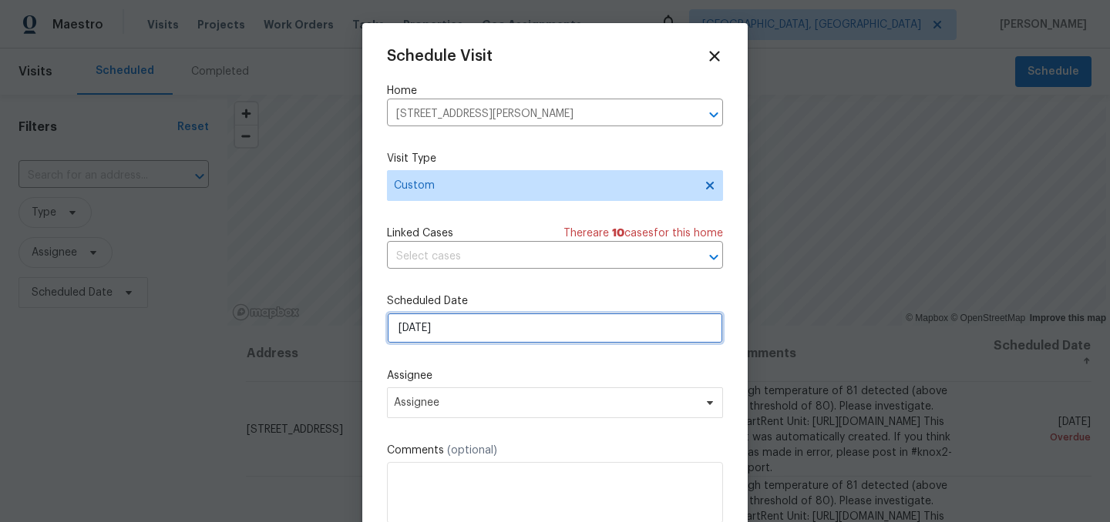
click at [490, 332] on input "[DATE]" at bounding box center [555, 328] width 336 height 31
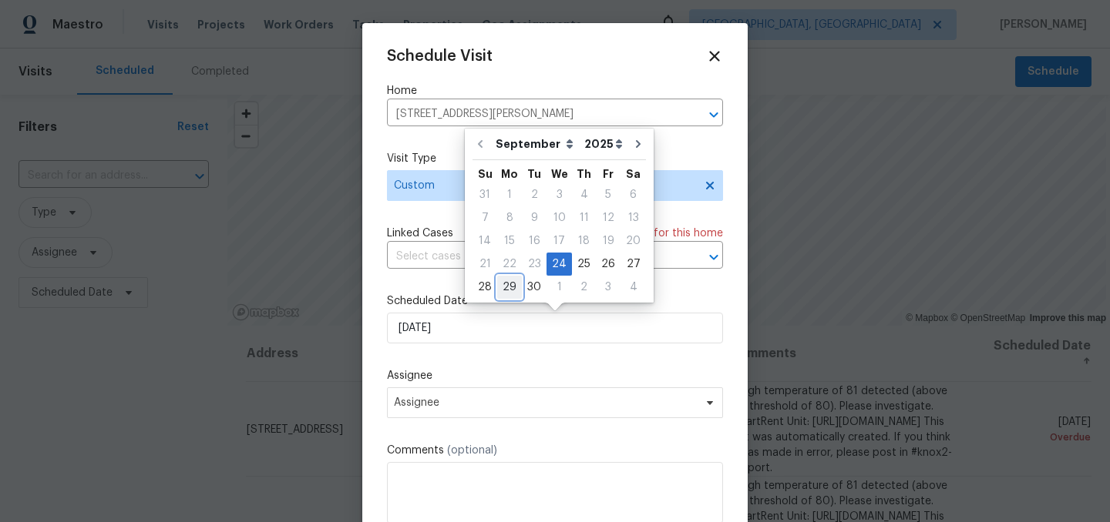
click at [510, 293] on div "29" at bounding box center [509, 288] width 25 height 22
type input "[DATE]"
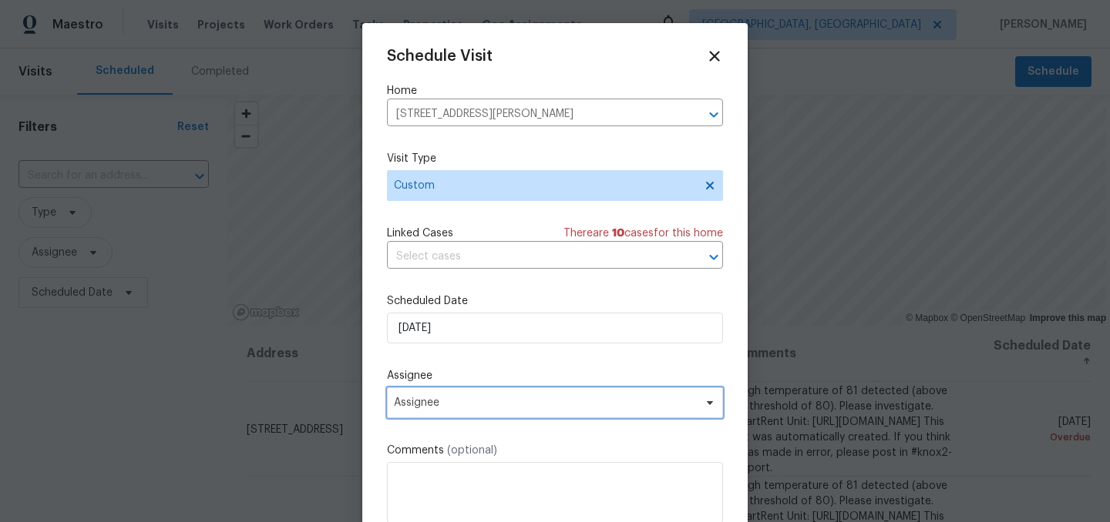
click at [464, 398] on span "Assignee" at bounding box center [545, 403] width 302 height 12
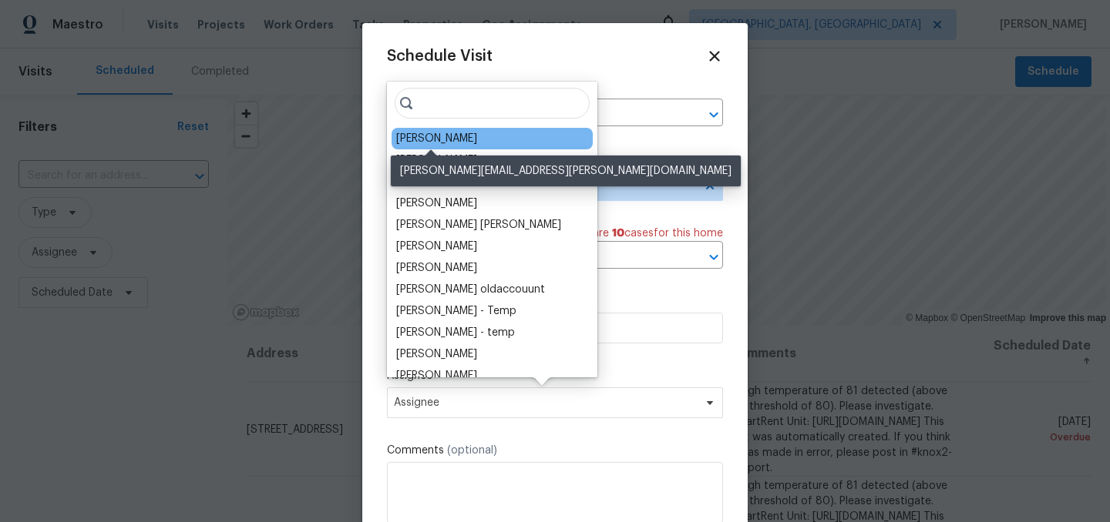
click at [456, 133] on div "[PERSON_NAME]" at bounding box center [436, 138] width 81 height 15
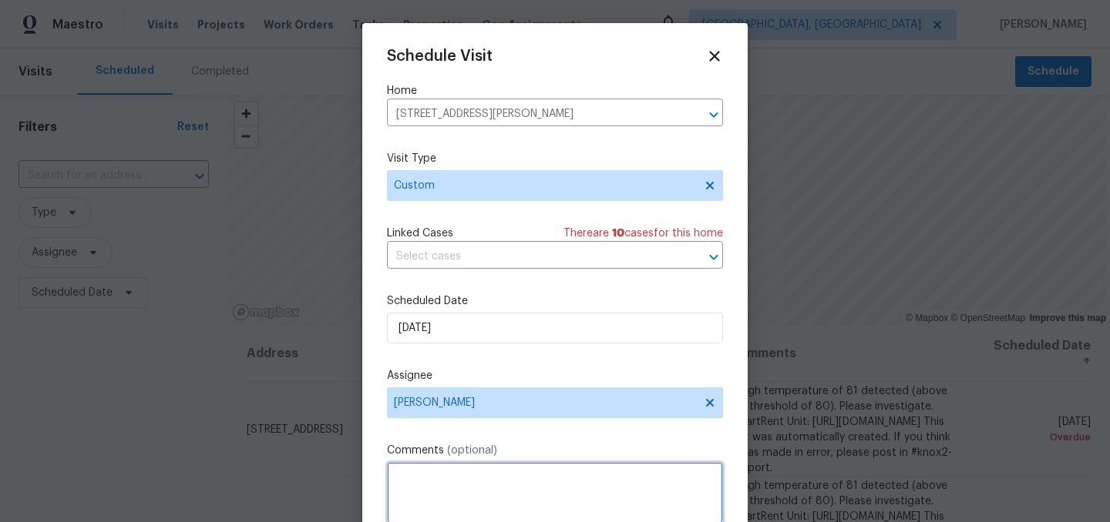
click at [433, 492] on textarea at bounding box center [555, 493] width 336 height 62
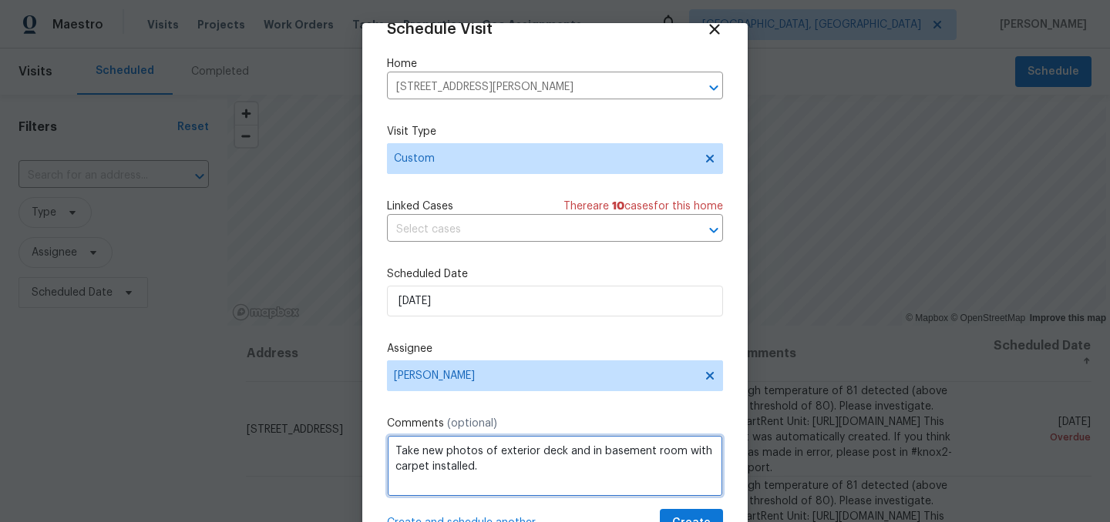
scroll to position [63, 0]
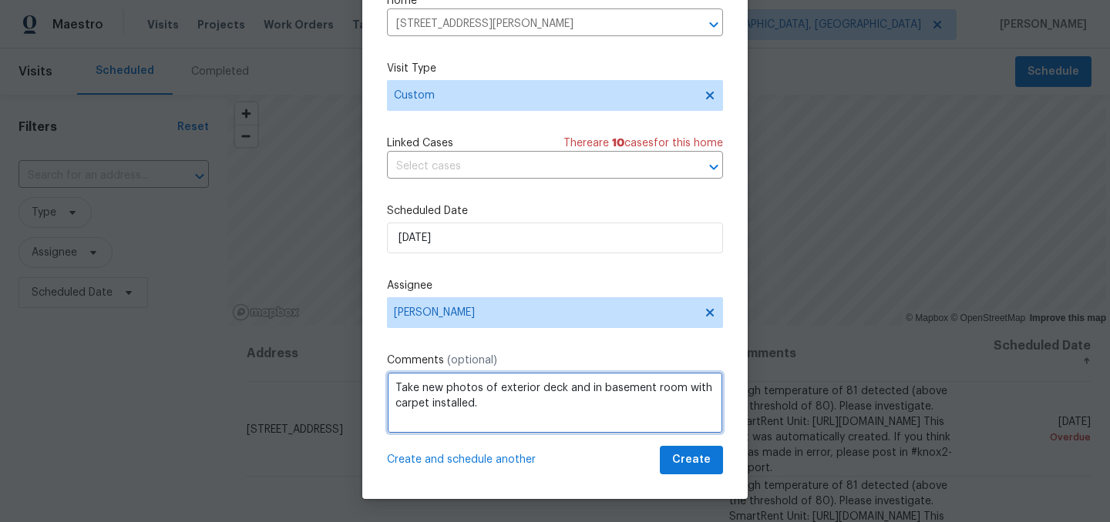
type textarea "Take new photos of exterior deck and in basement room with carpet installed."
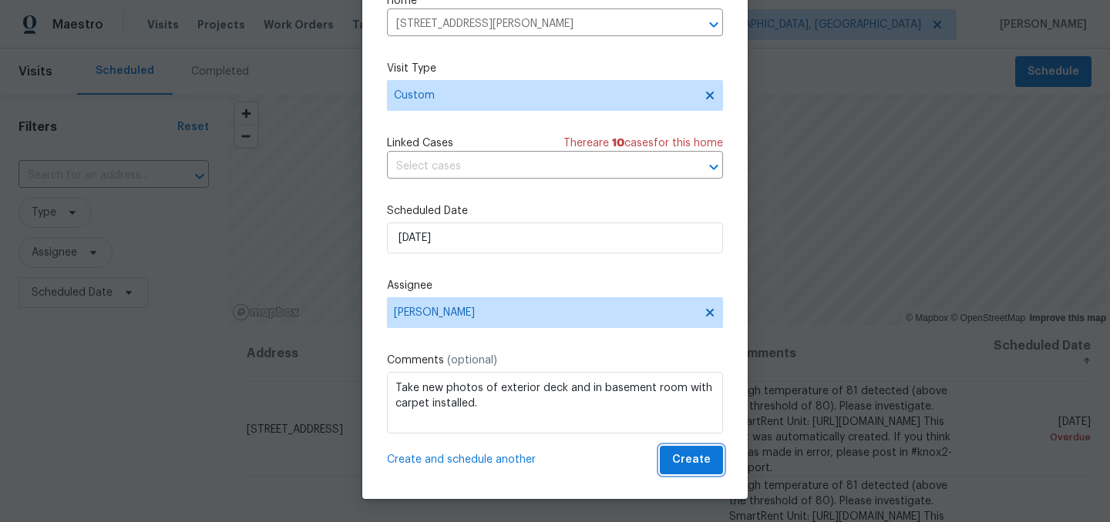
click at [694, 461] on span "Create" at bounding box center [691, 460] width 39 height 19
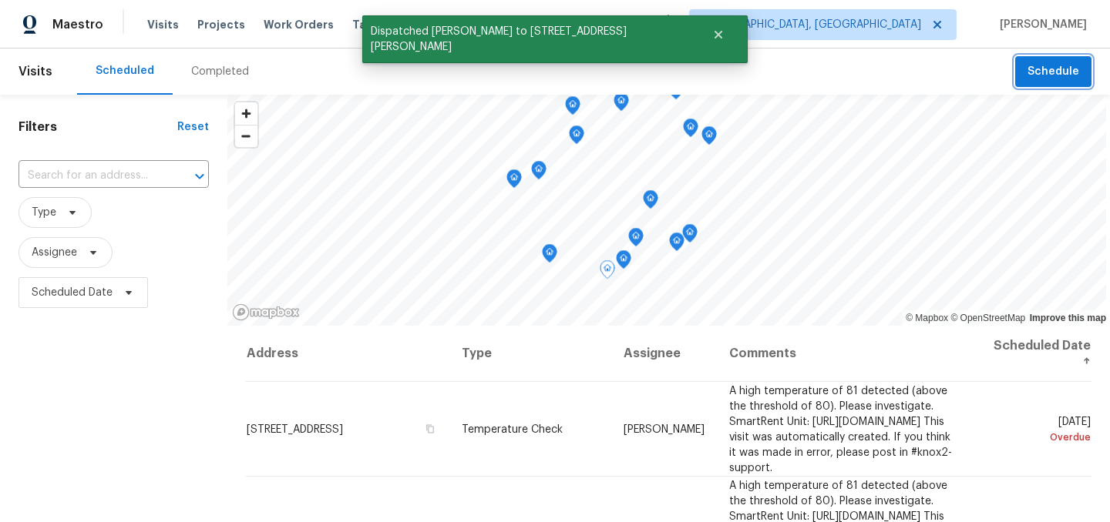
scroll to position [0, 0]
click at [204, 348] on div "Filters Reset ​ Type Assignee Scheduled Date" at bounding box center [113, 419] width 227 height 649
click at [48, 213] on span "Type" at bounding box center [44, 212] width 25 height 15
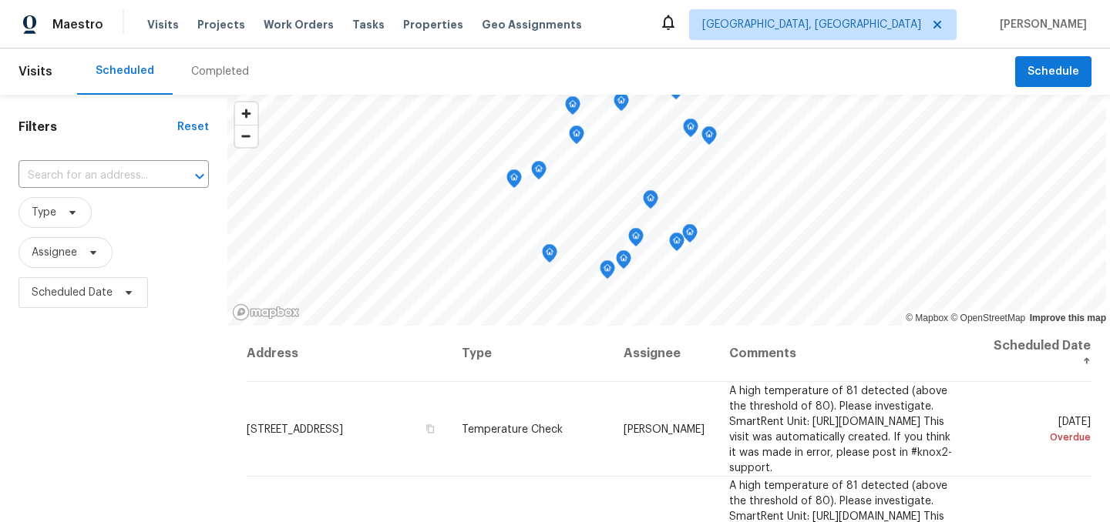
click at [86, 364] on div "Filters Reset ​ Type Assignee Scheduled Date" at bounding box center [113, 419] width 227 height 649
click at [42, 208] on span "Type" at bounding box center [44, 212] width 25 height 15
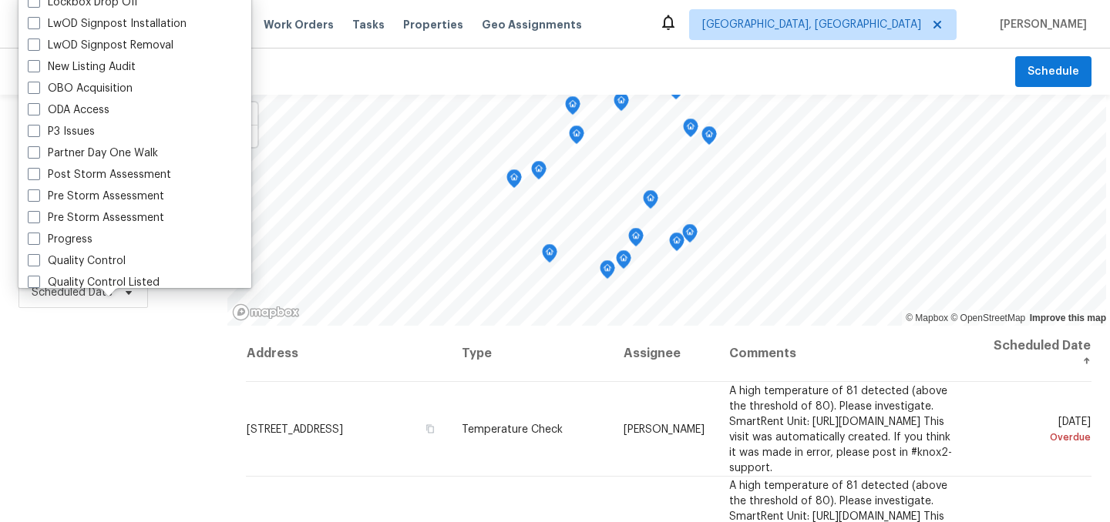
scroll to position [1310, 0]
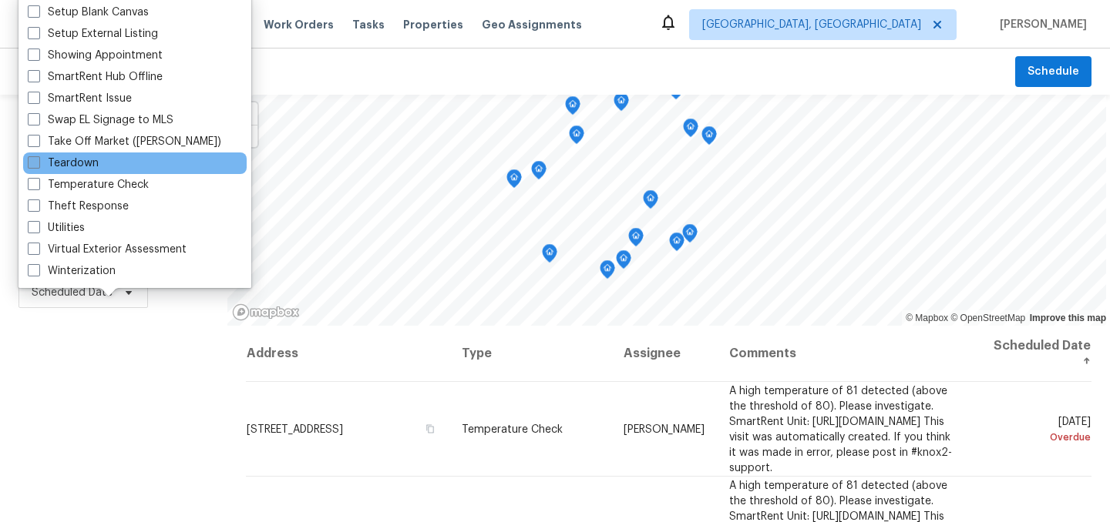
click at [68, 169] on label "Teardown" at bounding box center [63, 163] width 71 height 15
click at [38, 166] on input "Teardown" at bounding box center [33, 161] width 10 height 10
checkbox input "true"
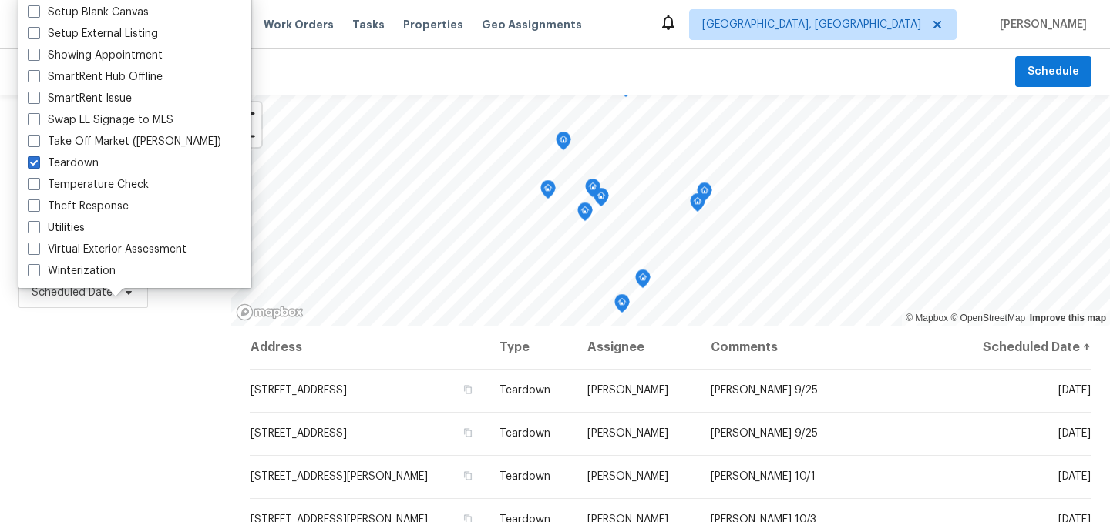
click at [99, 373] on div "Filters Reset ​ Teardown Assignee Scheduled Date" at bounding box center [115, 419] width 231 height 649
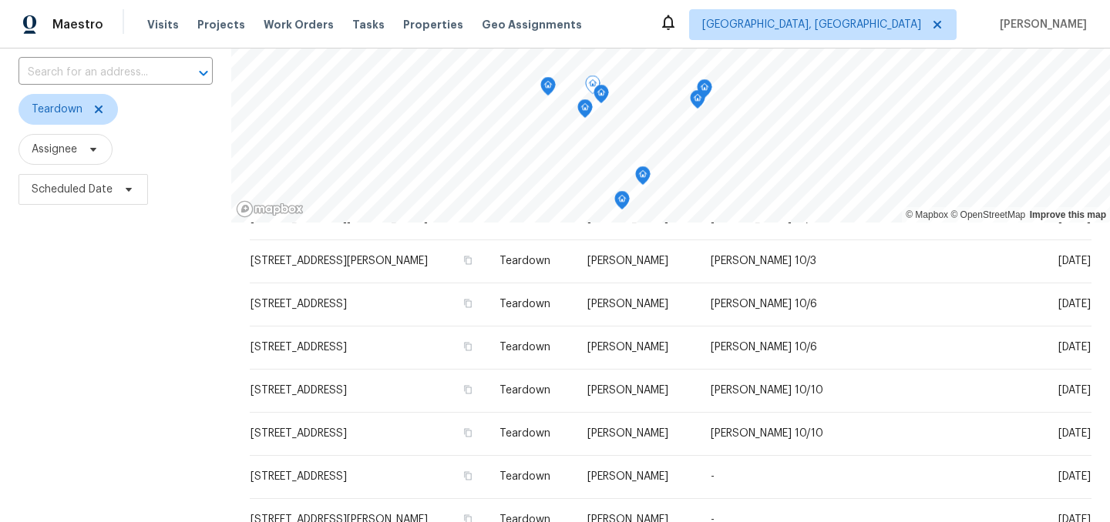
scroll to position [221, 0]
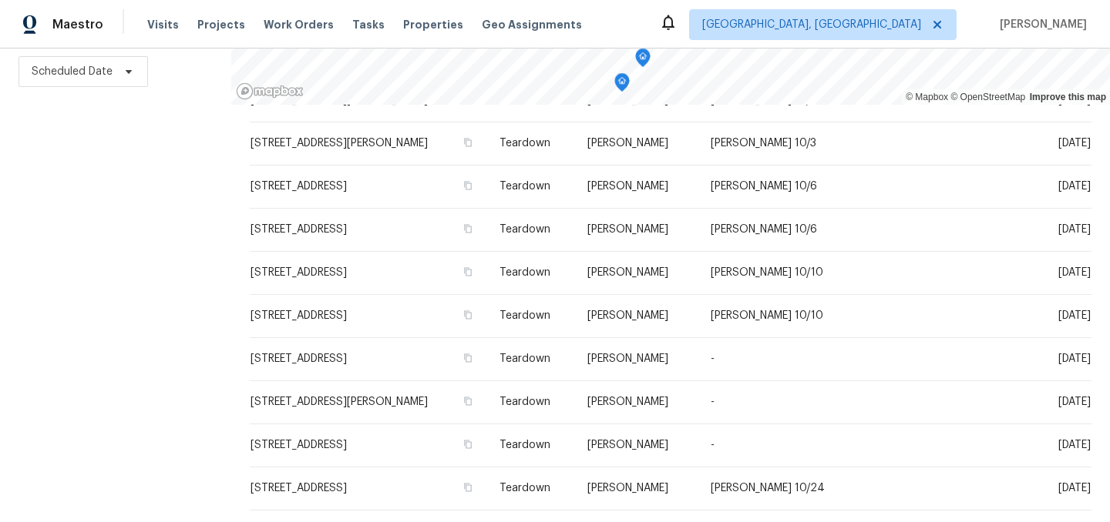
click at [146, 324] on div "Filters Reset ​ Teardown Assignee Scheduled Date" at bounding box center [115, 198] width 231 height 649
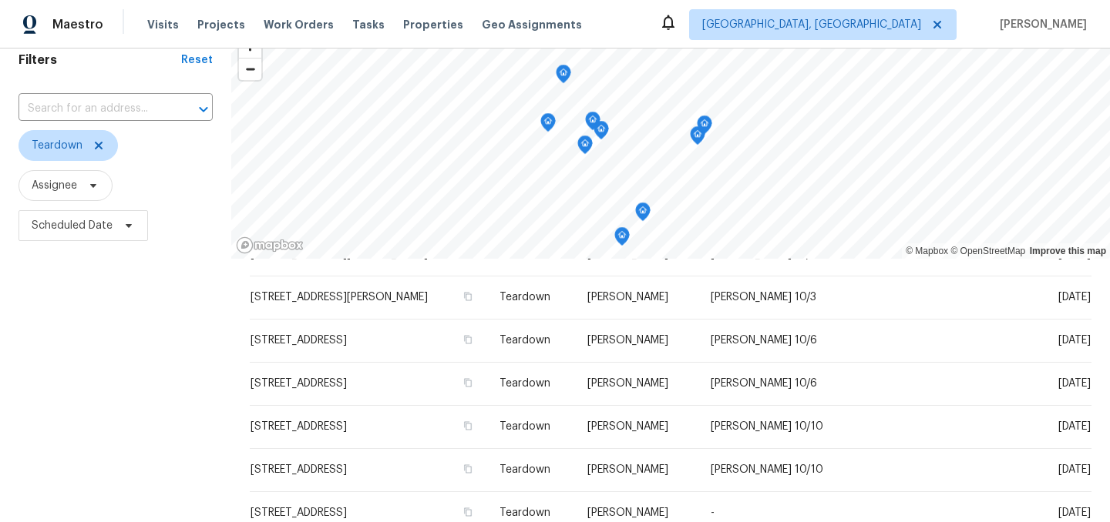
scroll to position [0, 0]
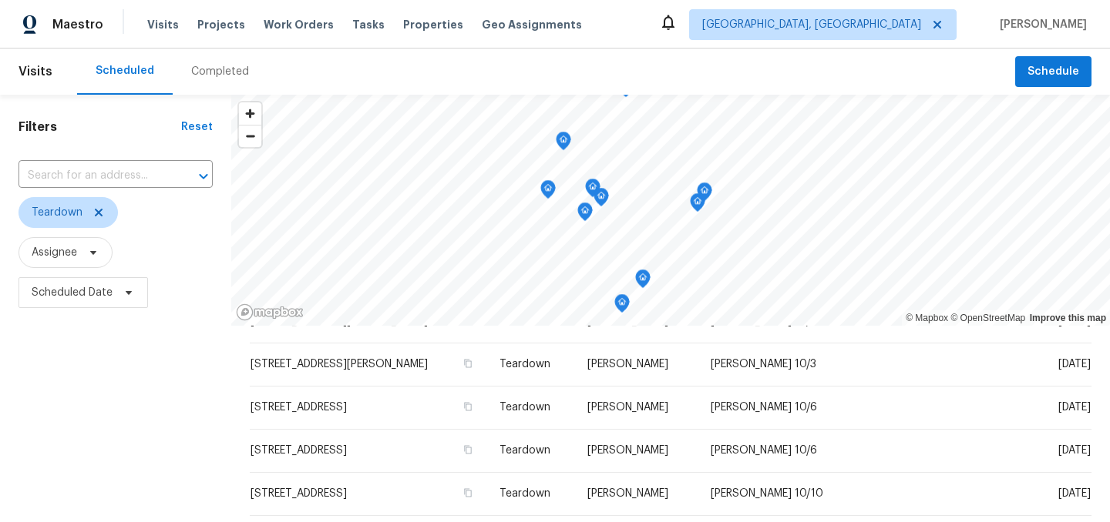
click at [764, 10] on div "Maestro Visits Projects Work Orders Tasks Properties Geo Assignments Indianapol…" at bounding box center [555, 24] width 1110 height 49
